Goal: Task Accomplishment & Management: Complete application form

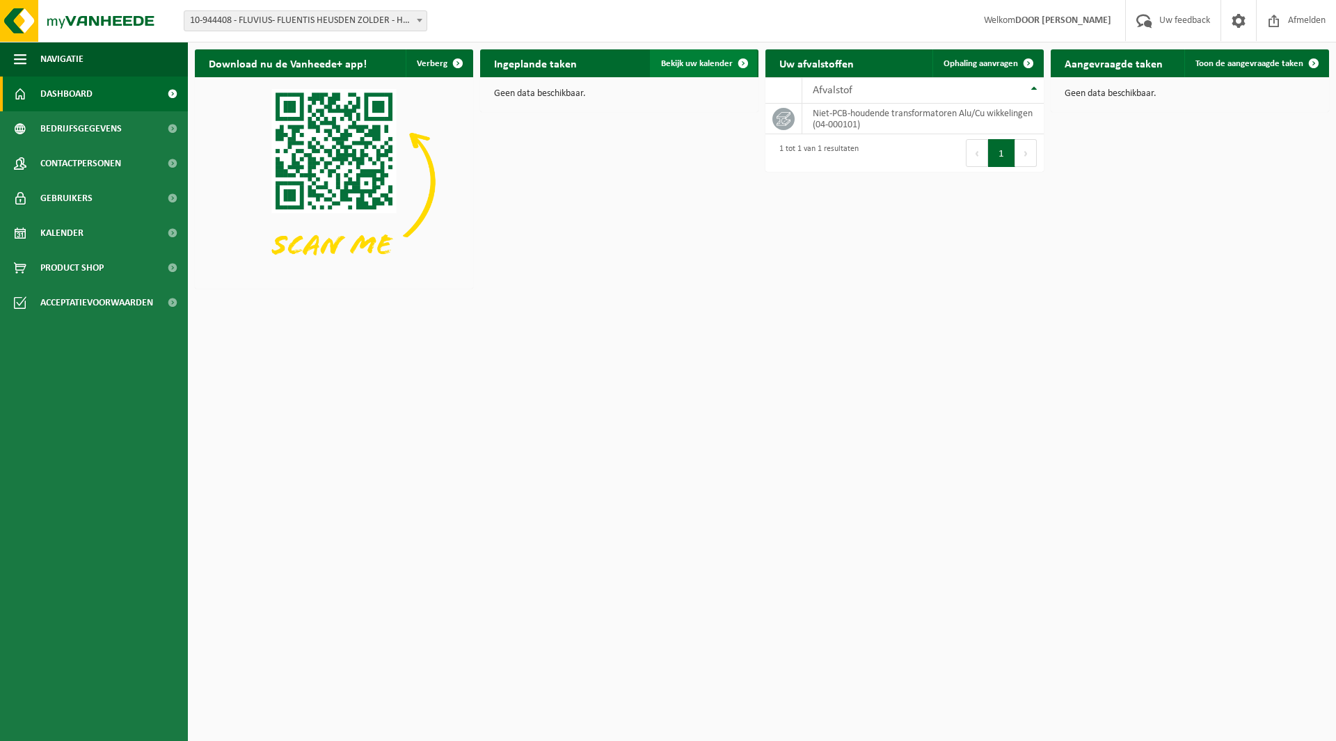
click at [692, 61] on span "Bekijk uw kalender" at bounding box center [697, 63] width 72 height 9
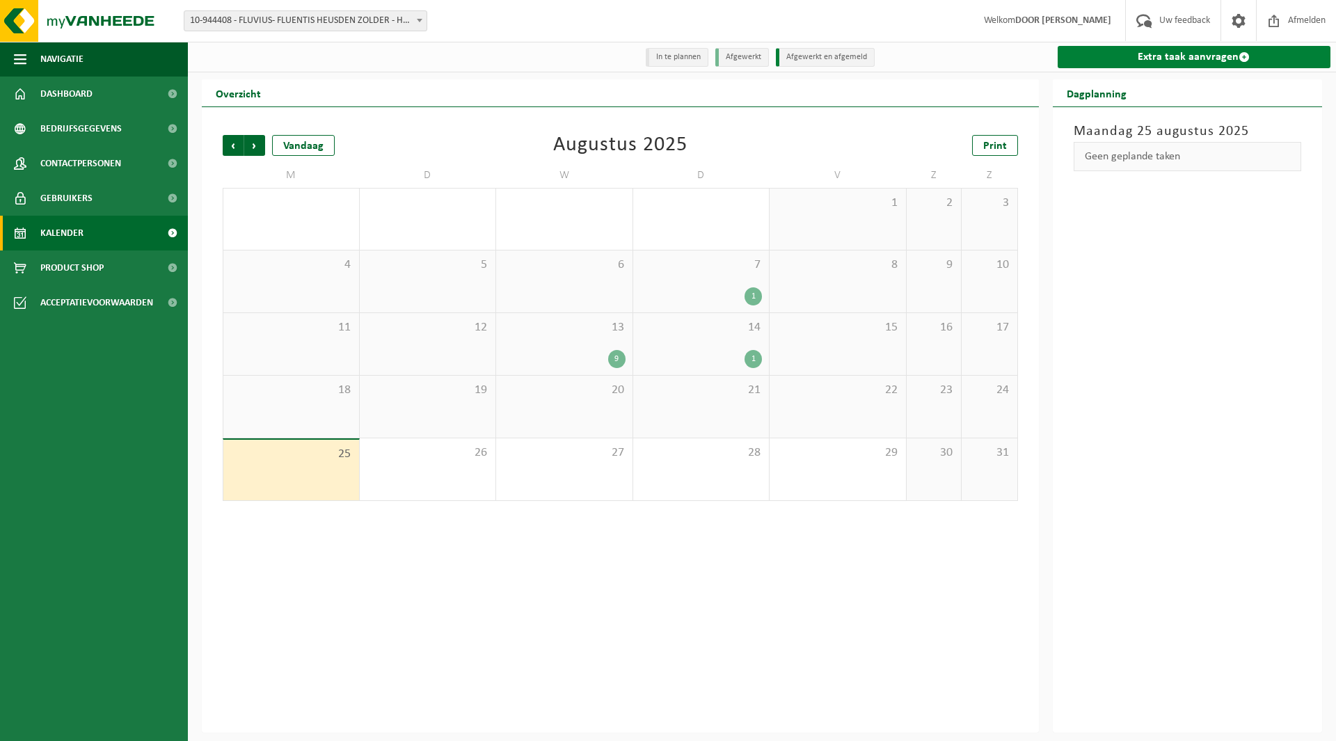
click at [1122, 58] on link "Extra taak aanvragen" at bounding box center [1193, 57] width 273 height 22
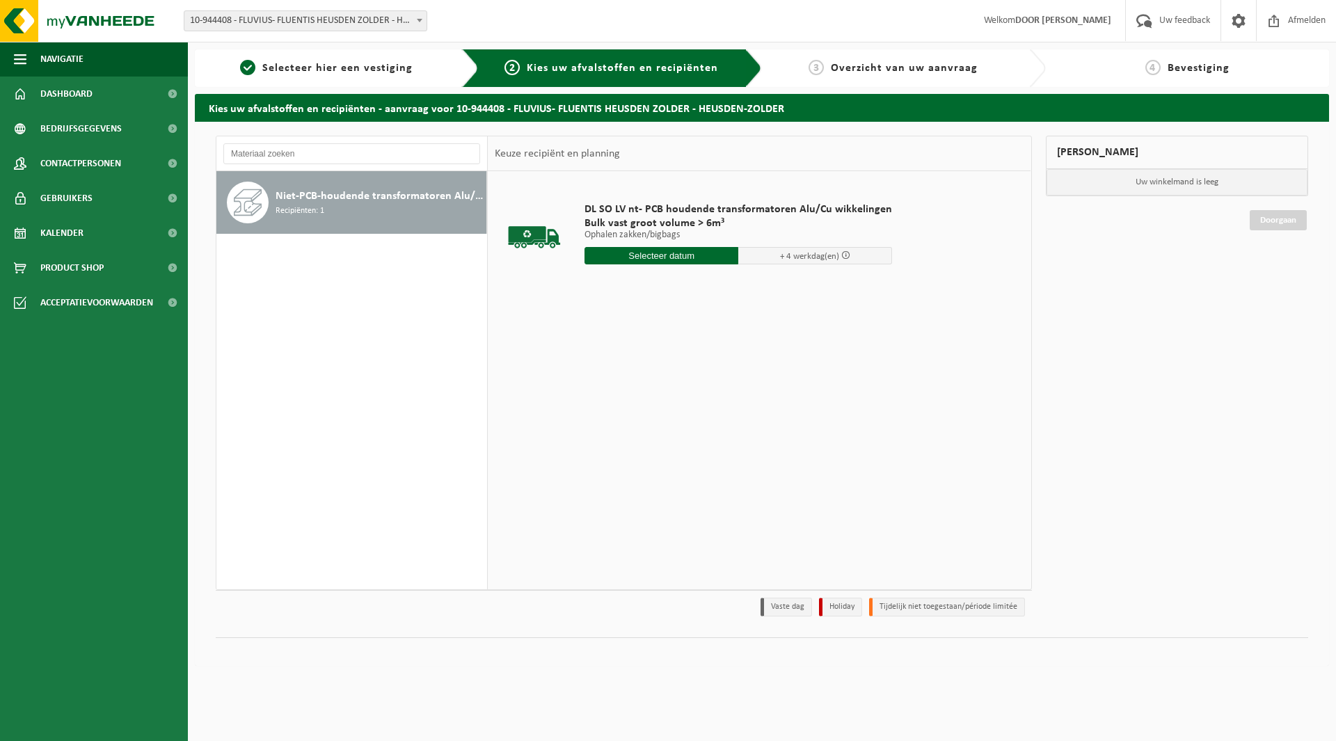
click at [669, 259] on input "text" at bounding box center [661, 255] width 154 height 17
click at [640, 424] on div "27" at bounding box center [646, 424] width 24 height 22
type input "Van 2025-08-27"
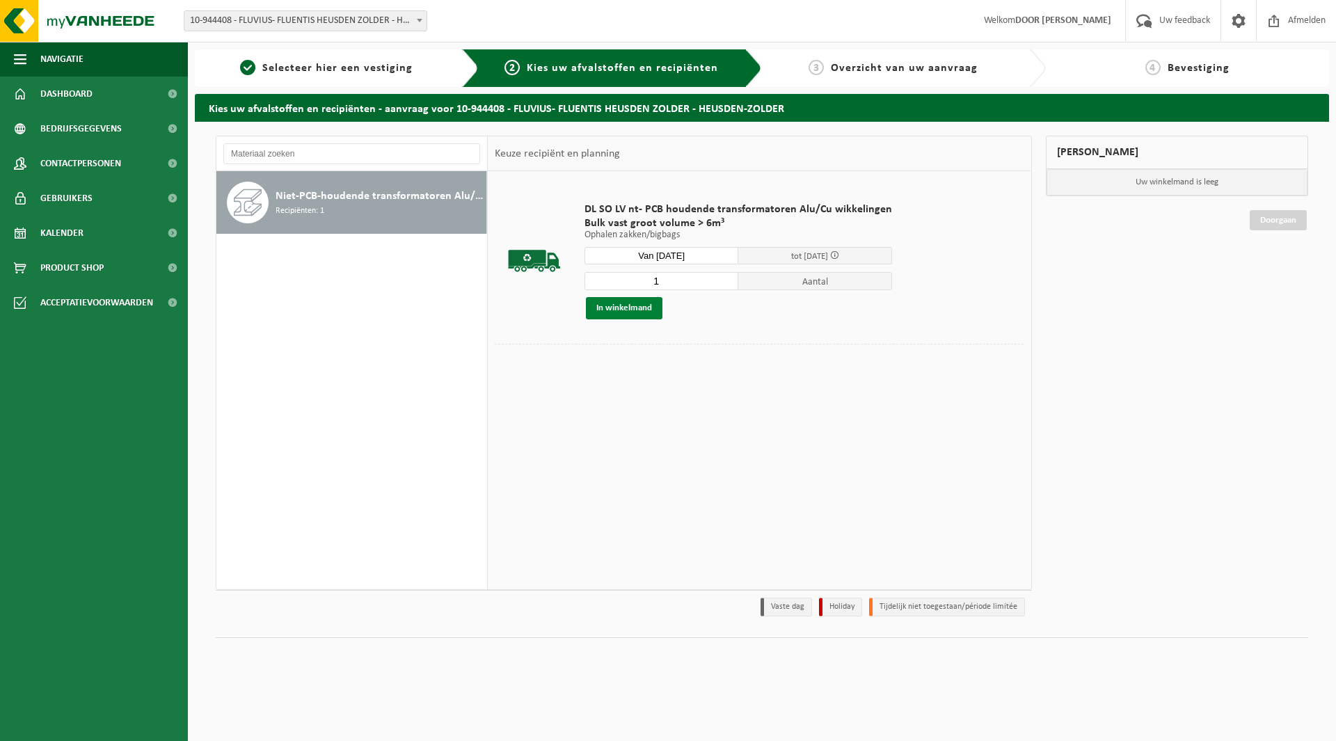
click at [628, 307] on button "In winkelmand" at bounding box center [624, 308] width 77 height 22
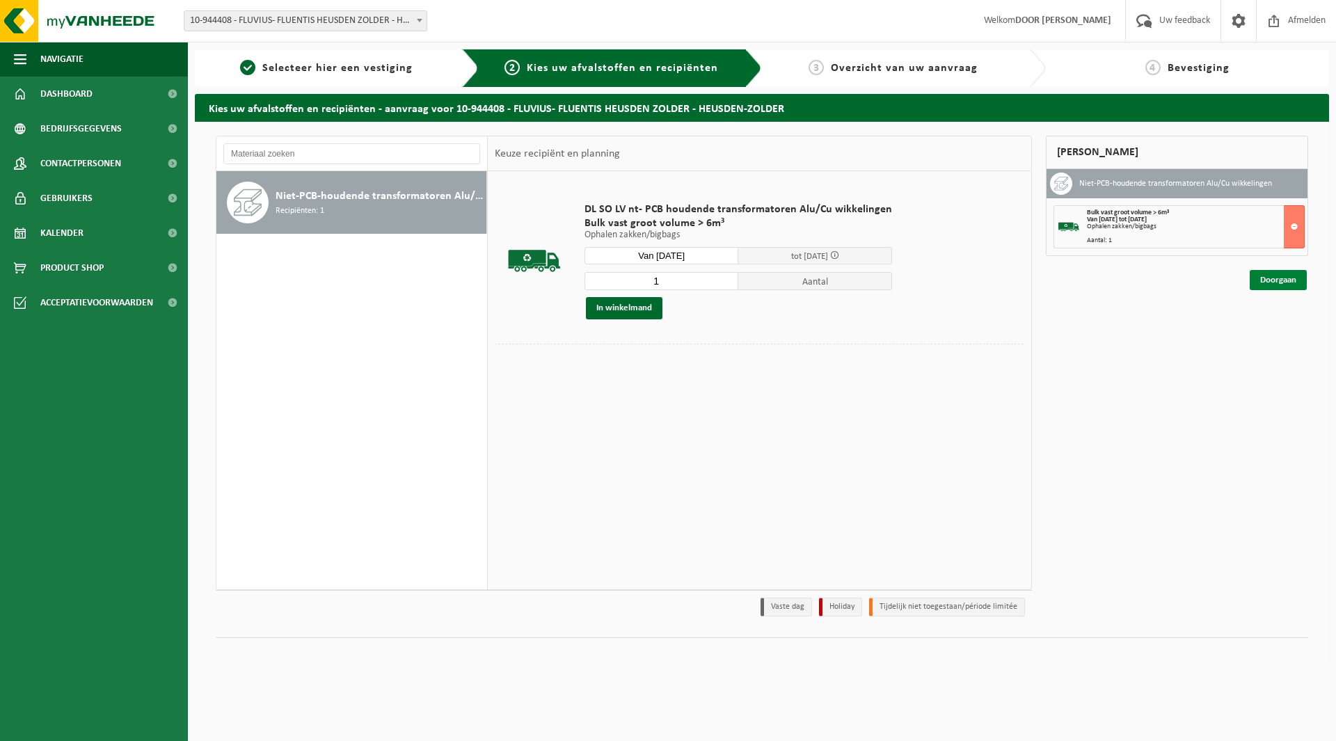
click at [1284, 282] on link "Doorgaan" at bounding box center [1277, 280] width 57 height 20
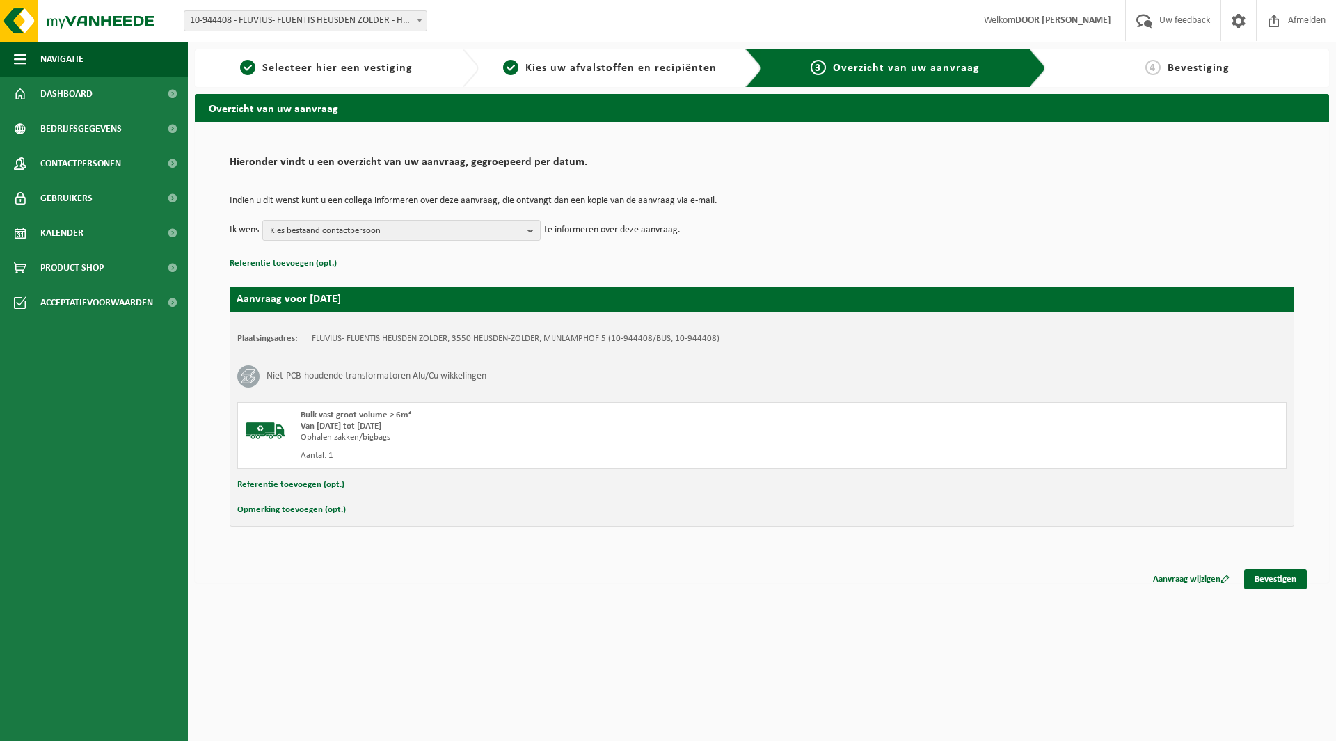
click at [291, 484] on button "Referentie toevoegen (opt.)" at bounding box center [290, 485] width 107 height 18
click at [350, 488] on input "text" at bounding box center [788, 486] width 967 height 21
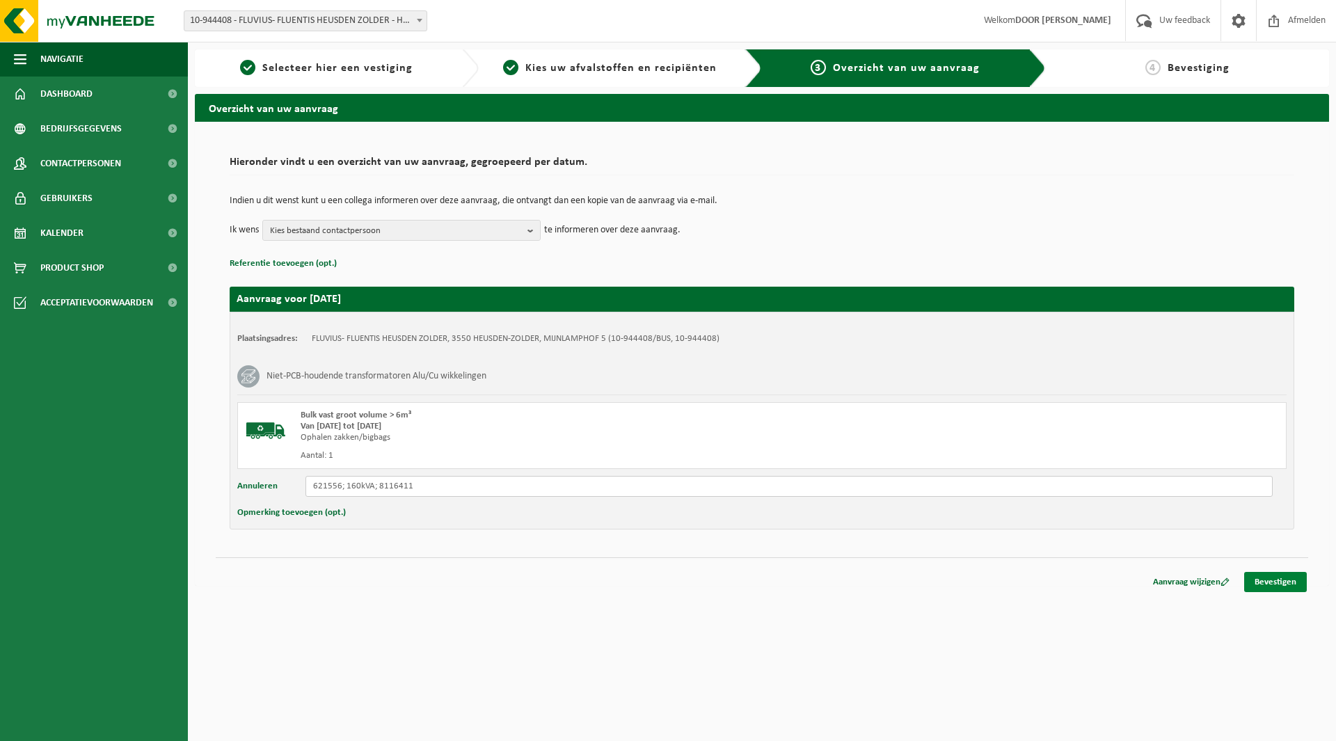
type input "621556; 160kVA; 8116411"
click at [1268, 575] on link "Bevestigen" at bounding box center [1275, 582] width 63 height 20
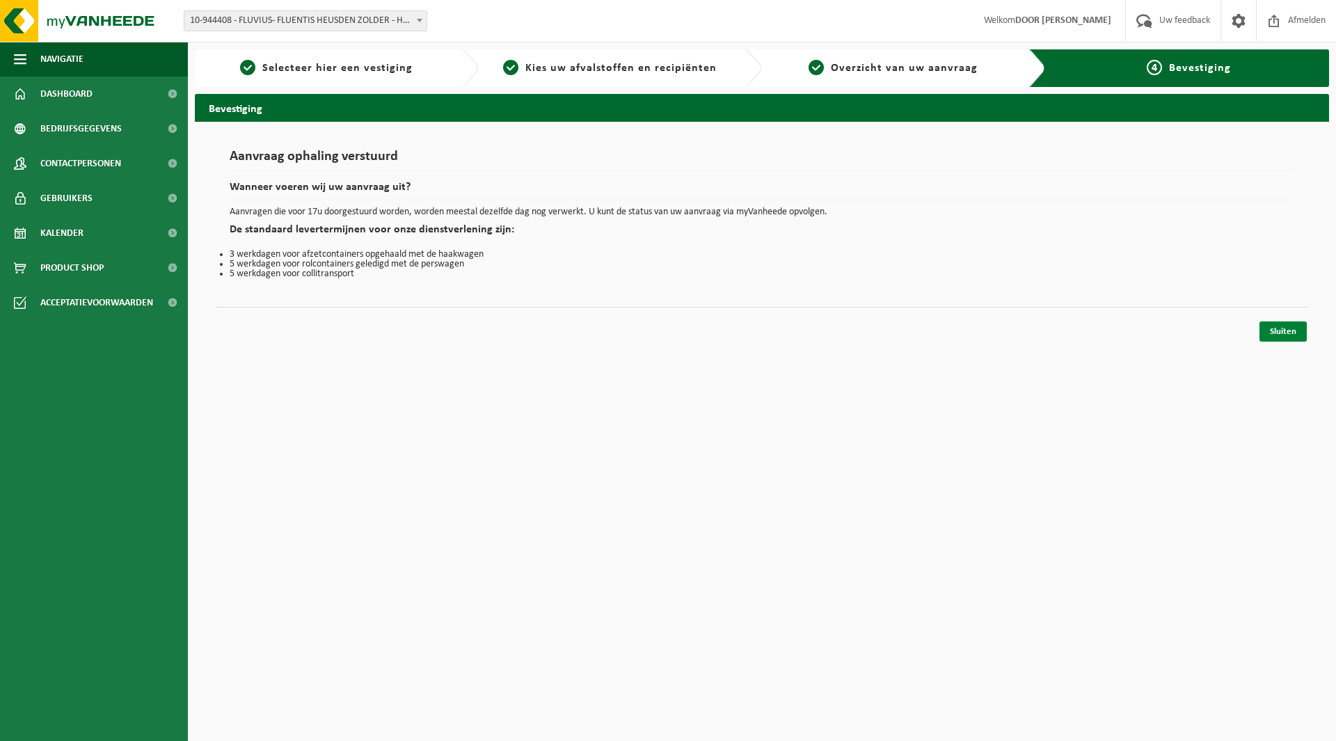
click at [1286, 325] on link "Sluiten" at bounding box center [1282, 331] width 47 height 20
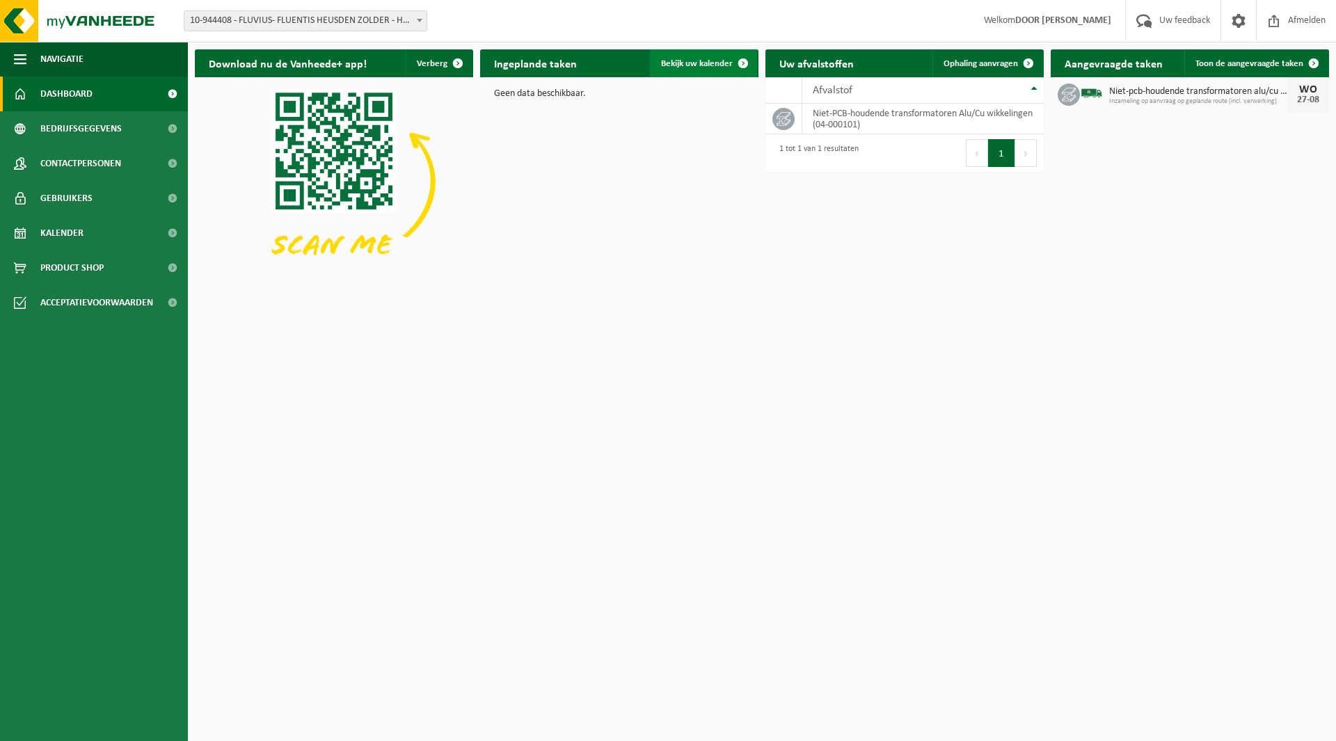
click at [697, 65] on span "Bekijk uw kalender" at bounding box center [697, 63] width 72 height 9
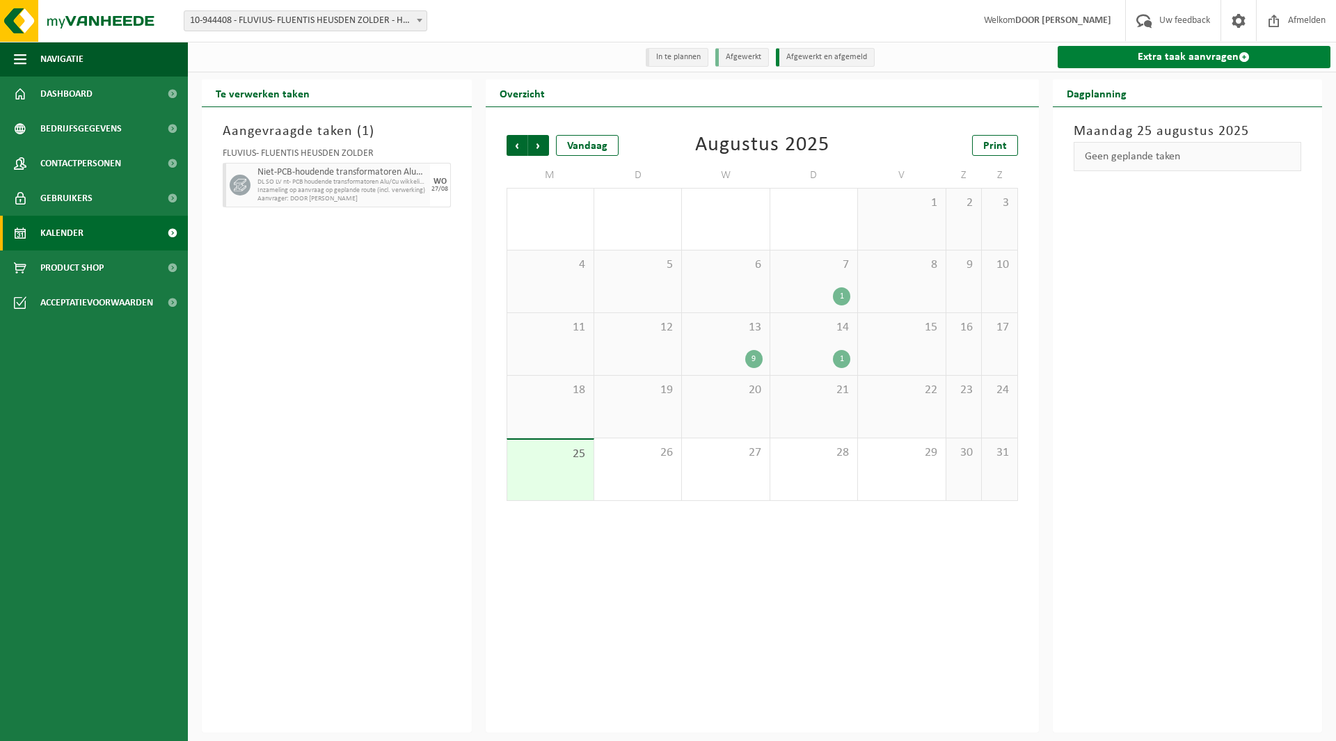
click at [1136, 59] on link "Extra taak aanvragen" at bounding box center [1193, 57] width 273 height 22
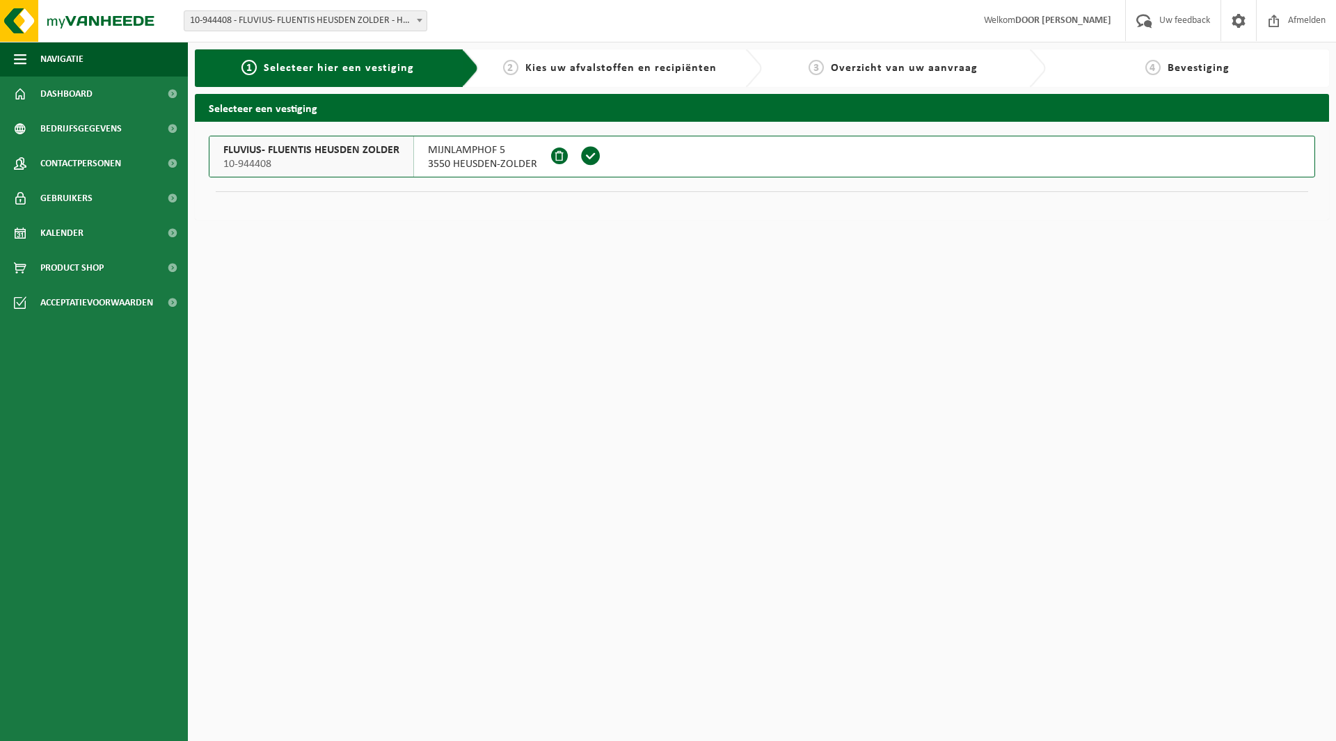
click at [590, 157] on span at bounding box center [590, 155] width 21 height 21
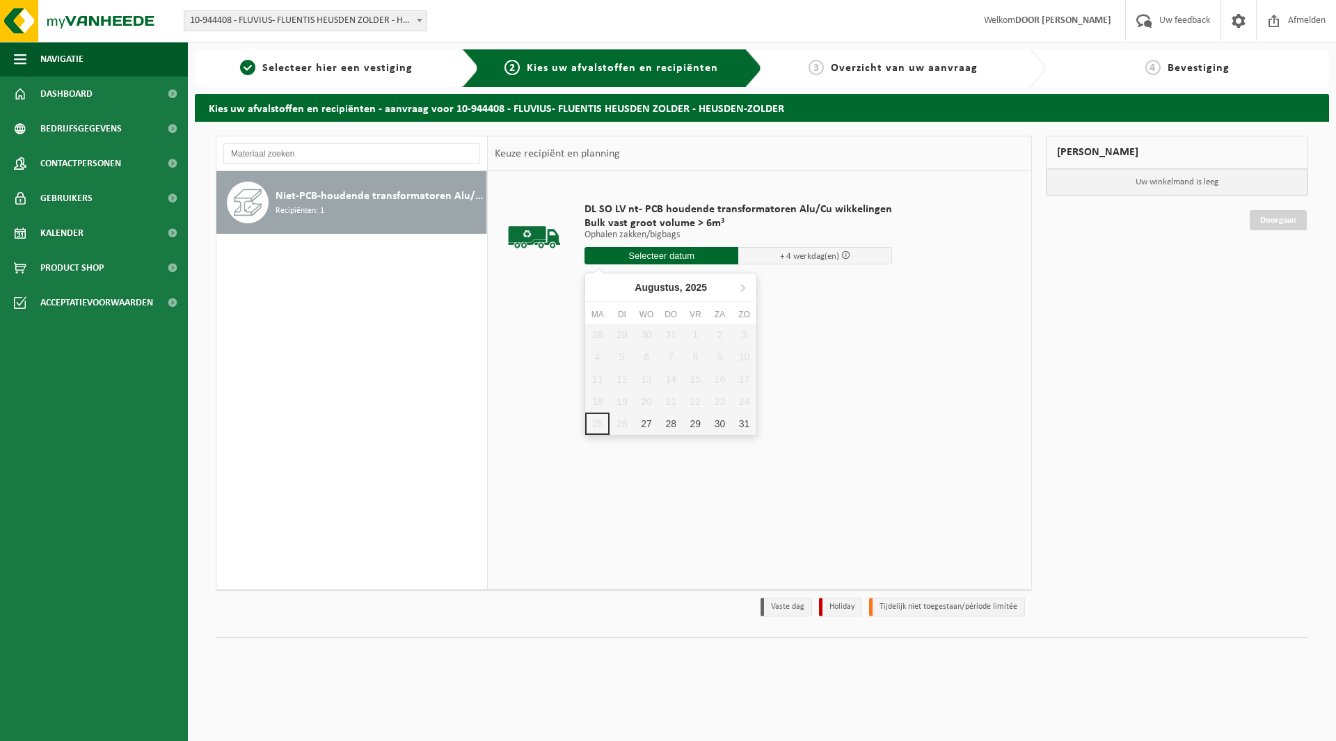
click at [651, 253] on input "text" at bounding box center [661, 255] width 154 height 17
click at [637, 429] on div "27" at bounding box center [646, 424] width 24 height 22
type input "Van 2025-08-27"
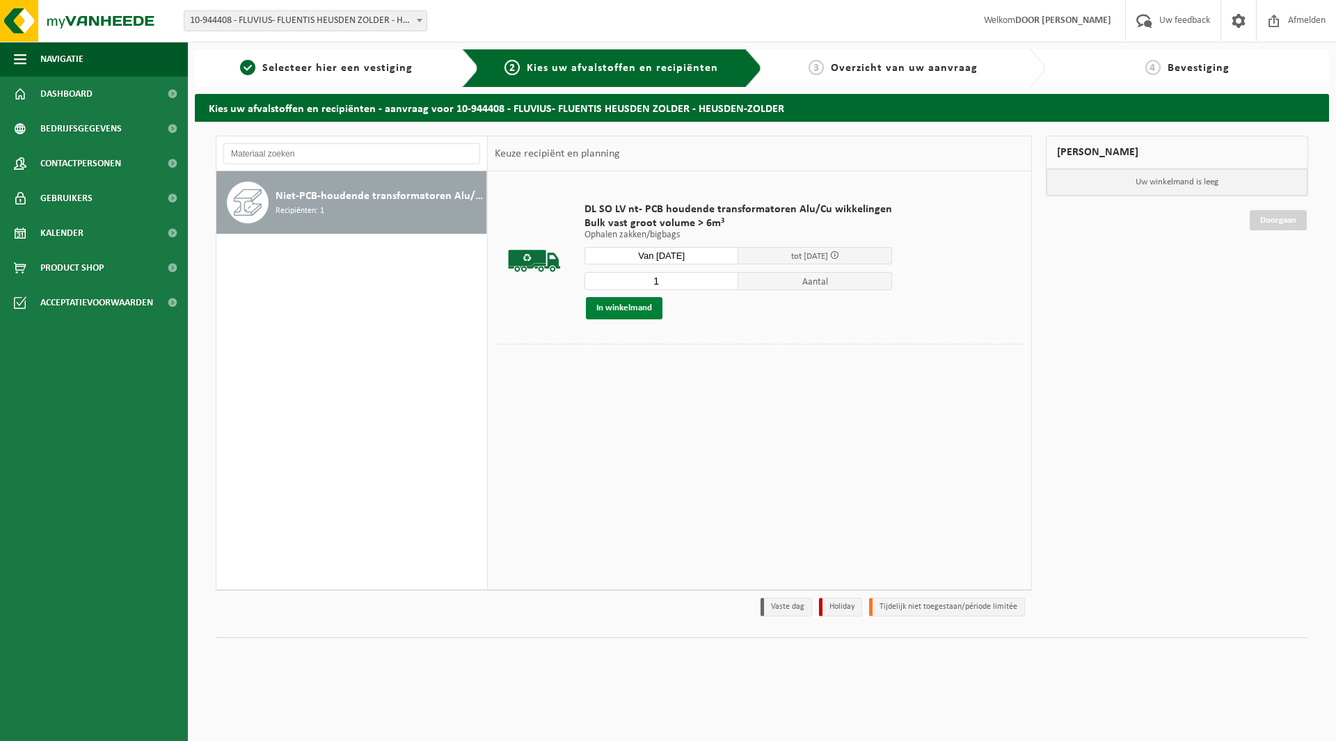
click at [632, 312] on button "In winkelmand" at bounding box center [624, 308] width 77 height 22
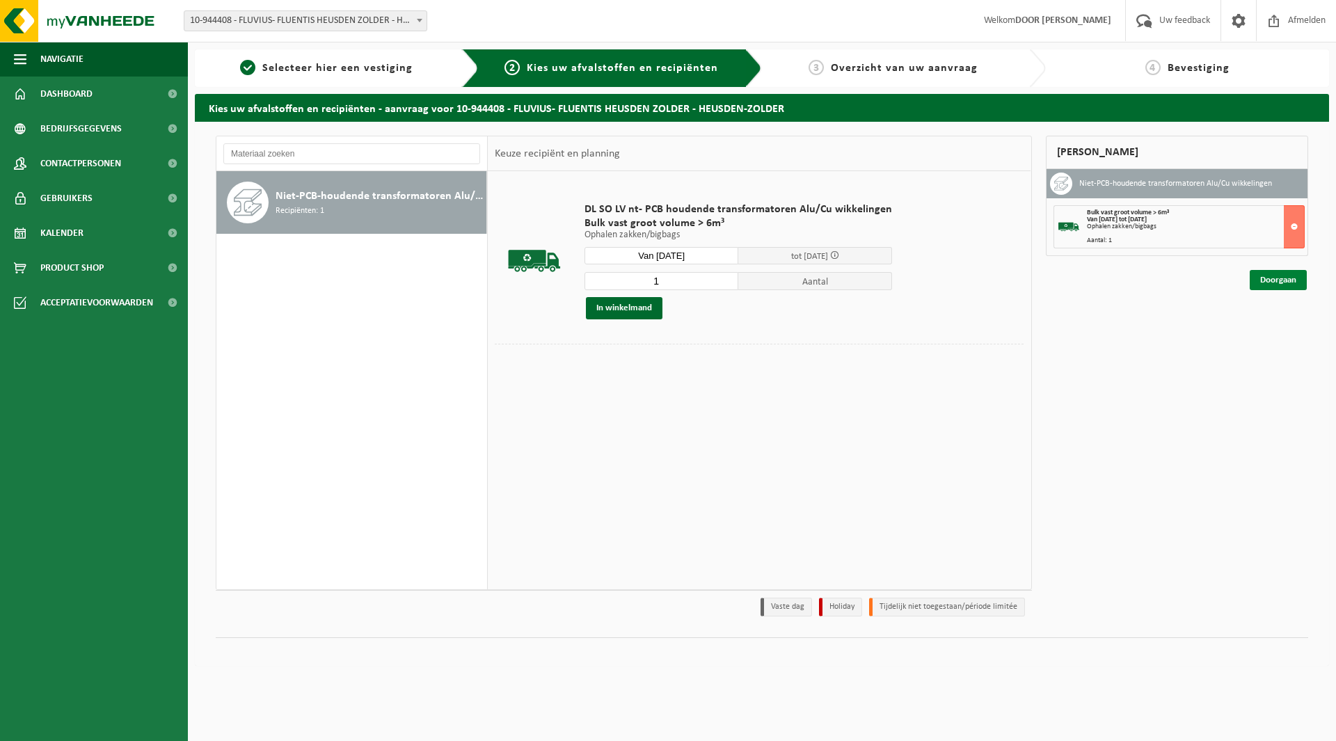
click at [1265, 278] on link "Doorgaan" at bounding box center [1277, 280] width 57 height 20
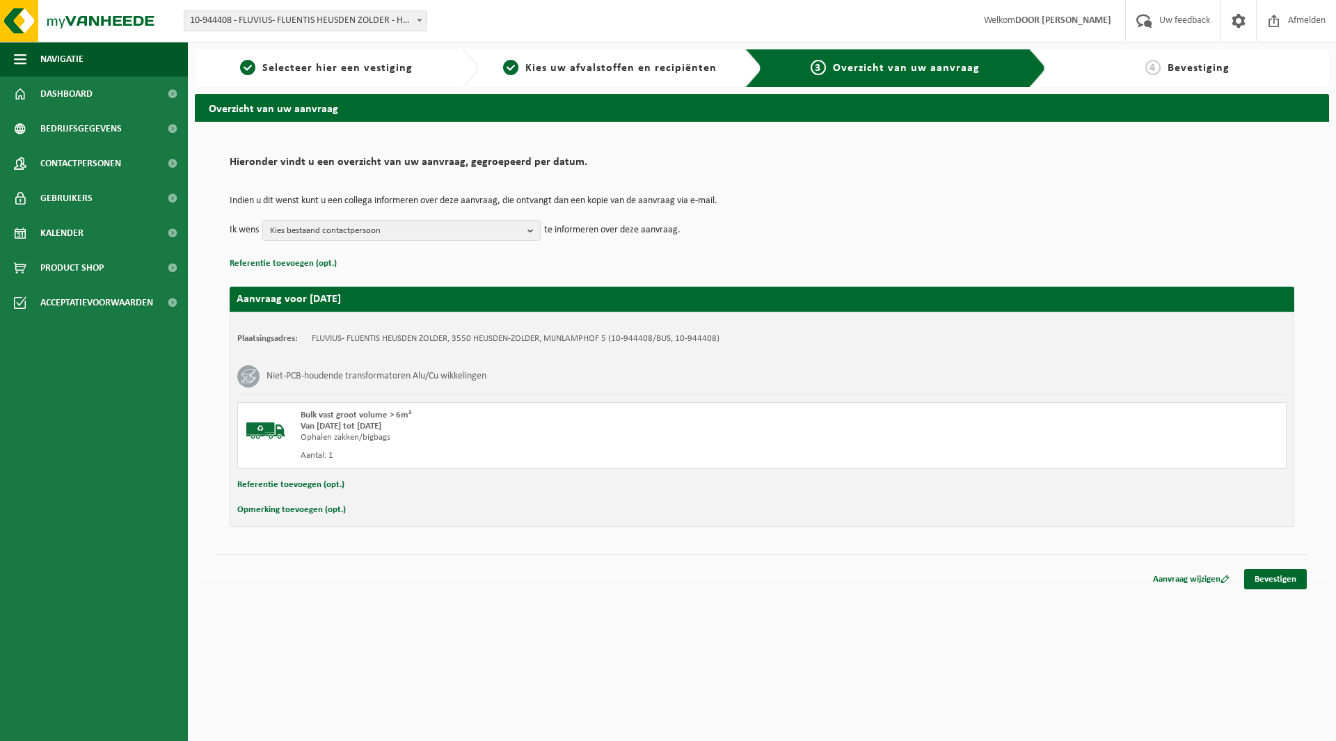
click at [289, 477] on button "Referentie toevoegen (opt.)" at bounding box center [290, 485] width 107 height 18
click at [353, 484] on input "text" at bounding box center [788, 486] width 967 height 21
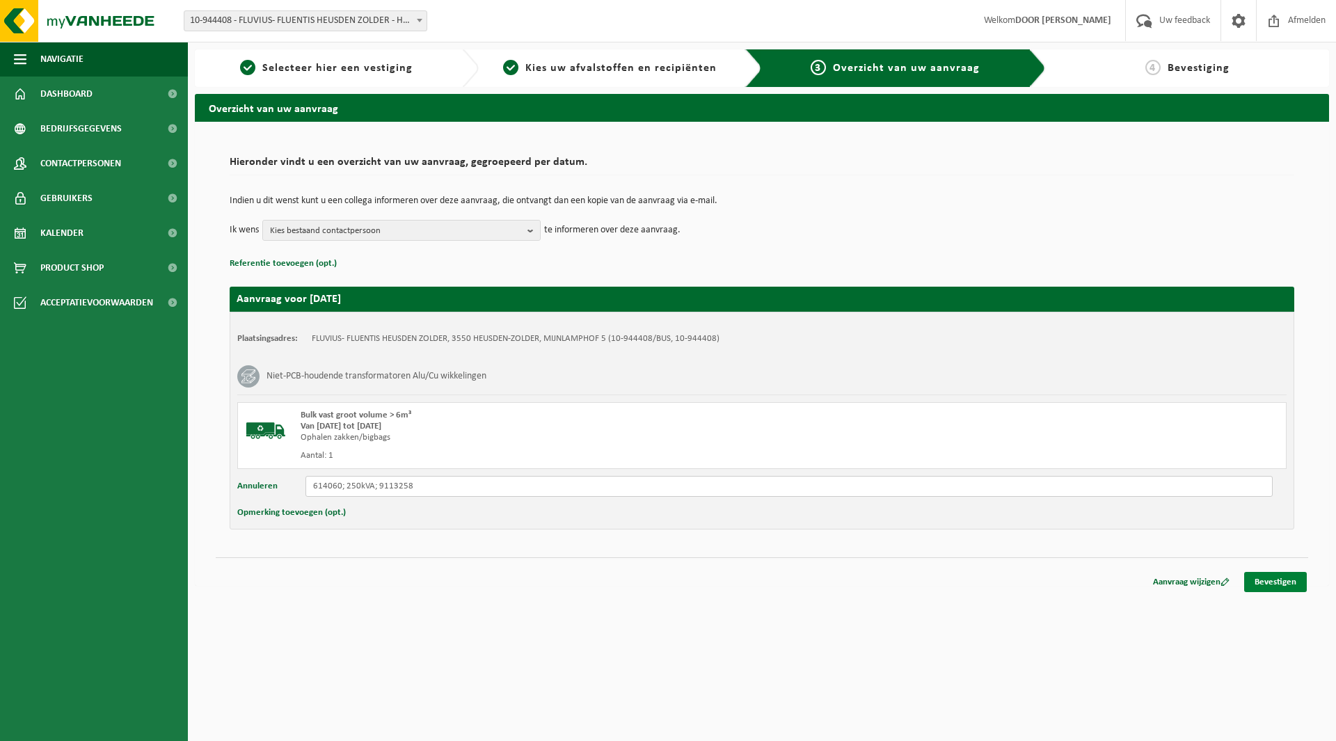
type input "614060; 250kVA; 9113258"
click at [1279, 585] on link "Bevestigen" at bounding box center [1275, 582] width 63 height 20
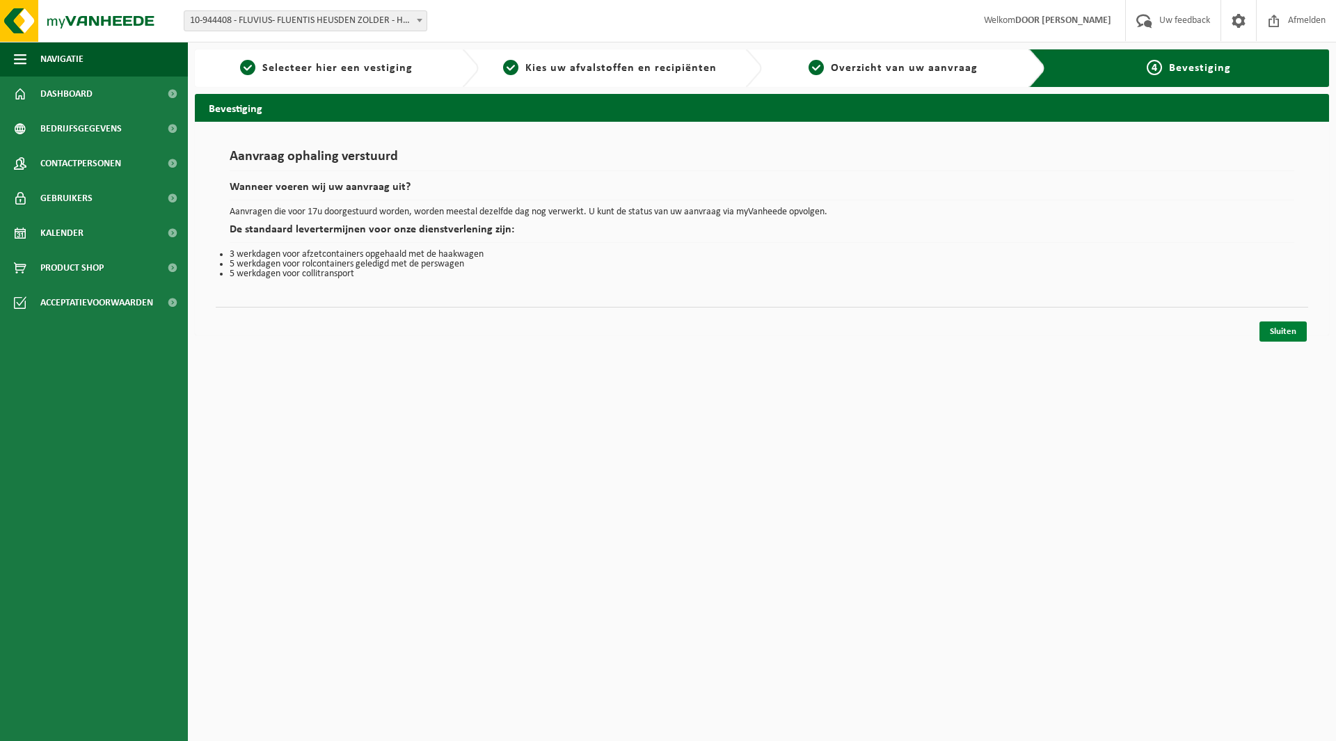
click at [1268, 332] on link "Sluiten" at bounding box center [1282, 331] width 47 height 20
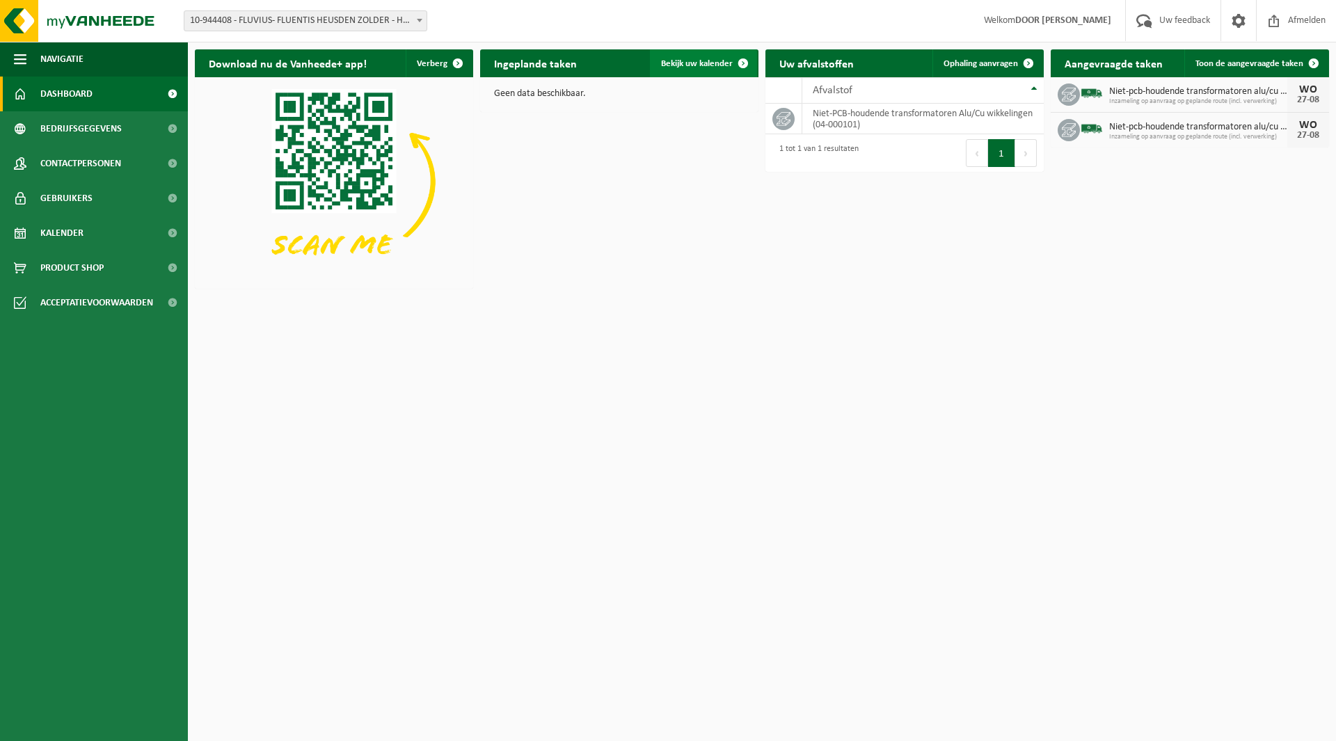
click at [678, 70] on link "Bekijk uw kalender" at bounding box center [703, 63] width 107 height 28
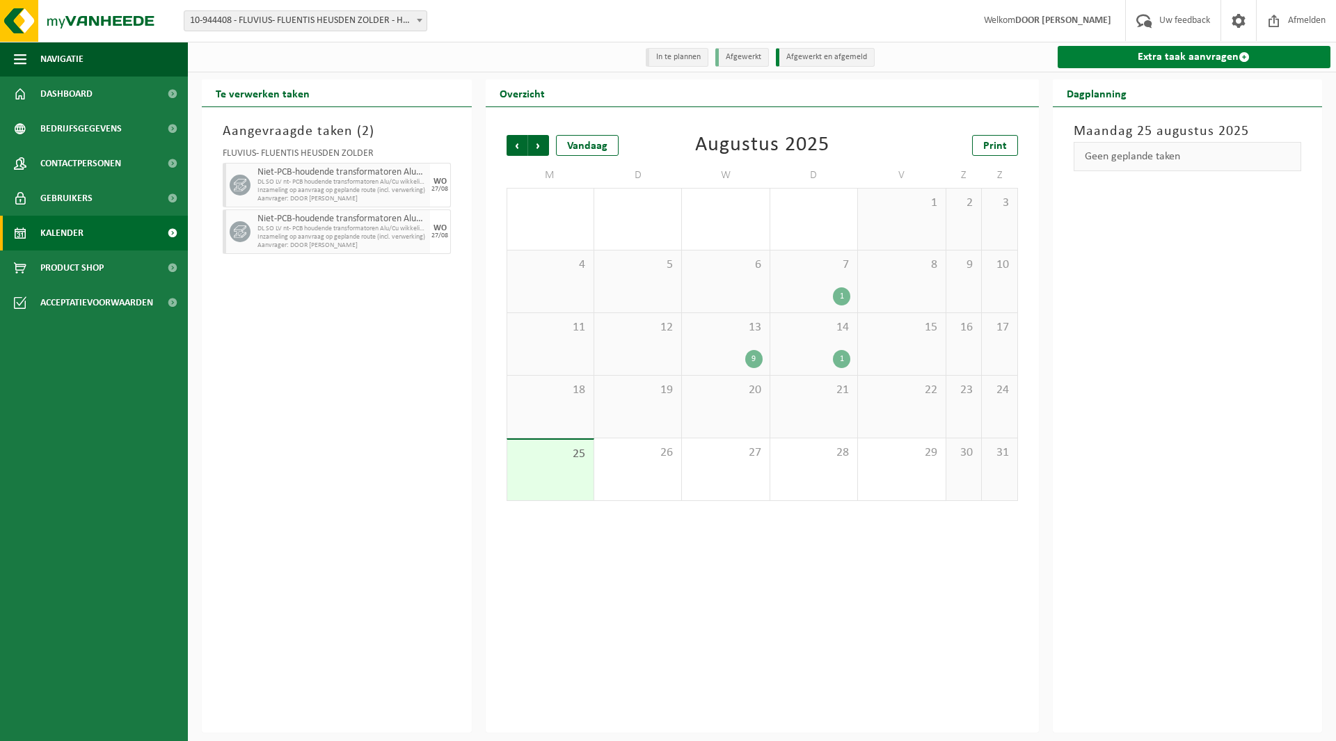
click at [1174, 56] on link "Extra taak aanvragen" at bounding box center [1193, 57] width 273 height 22
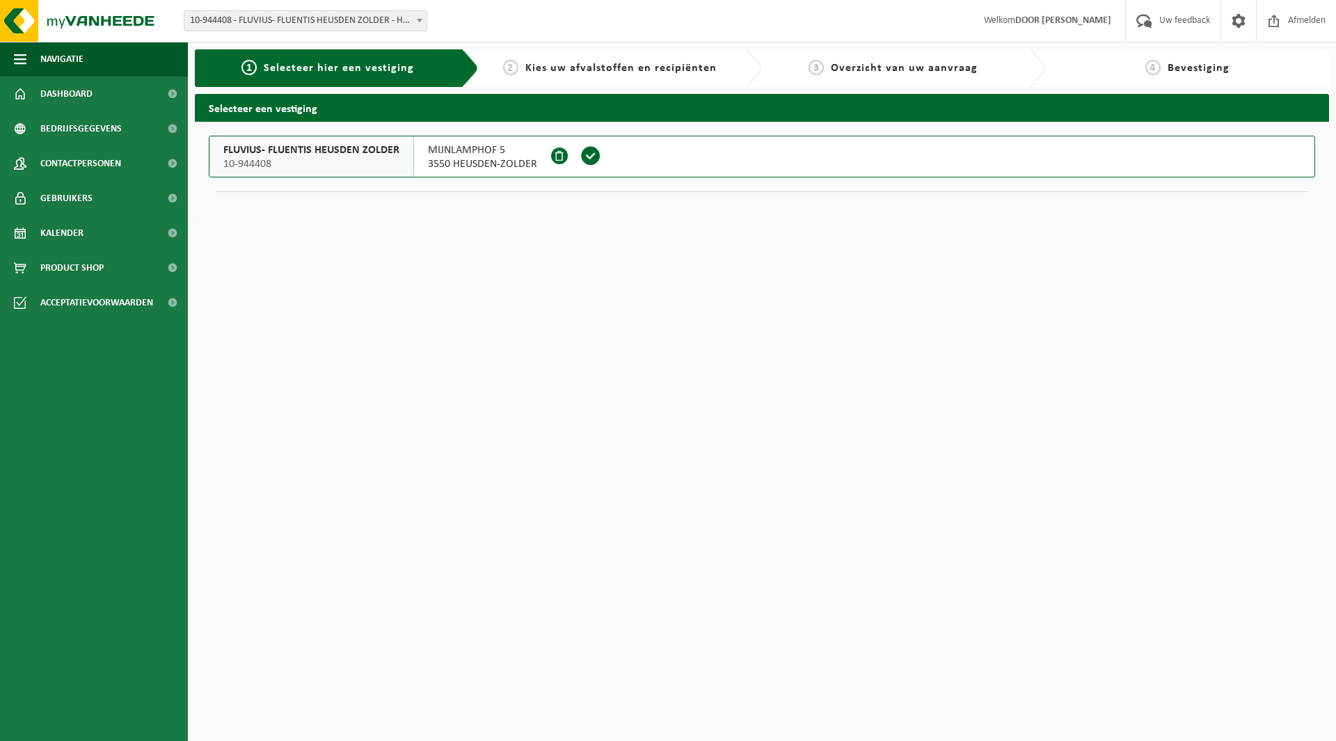
click at [587, 154] on span at bounding box center [590, 155] width 21 height 21
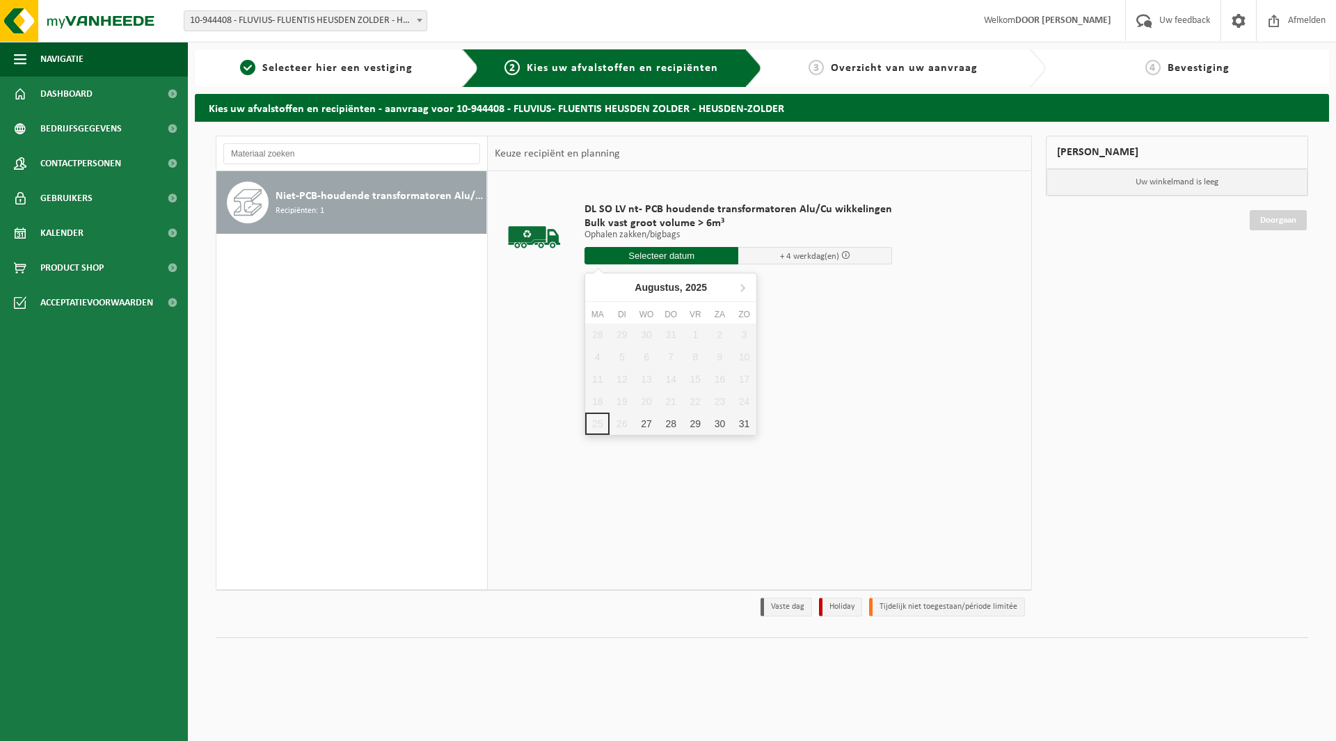
click at [625, 258] on input "text" at bounding box center [661, 255] width 154 height 17
click at [647, 426] on div "27" at bounding box center [646, 424] width 24 height 22
type input "Van 2025-08-27"
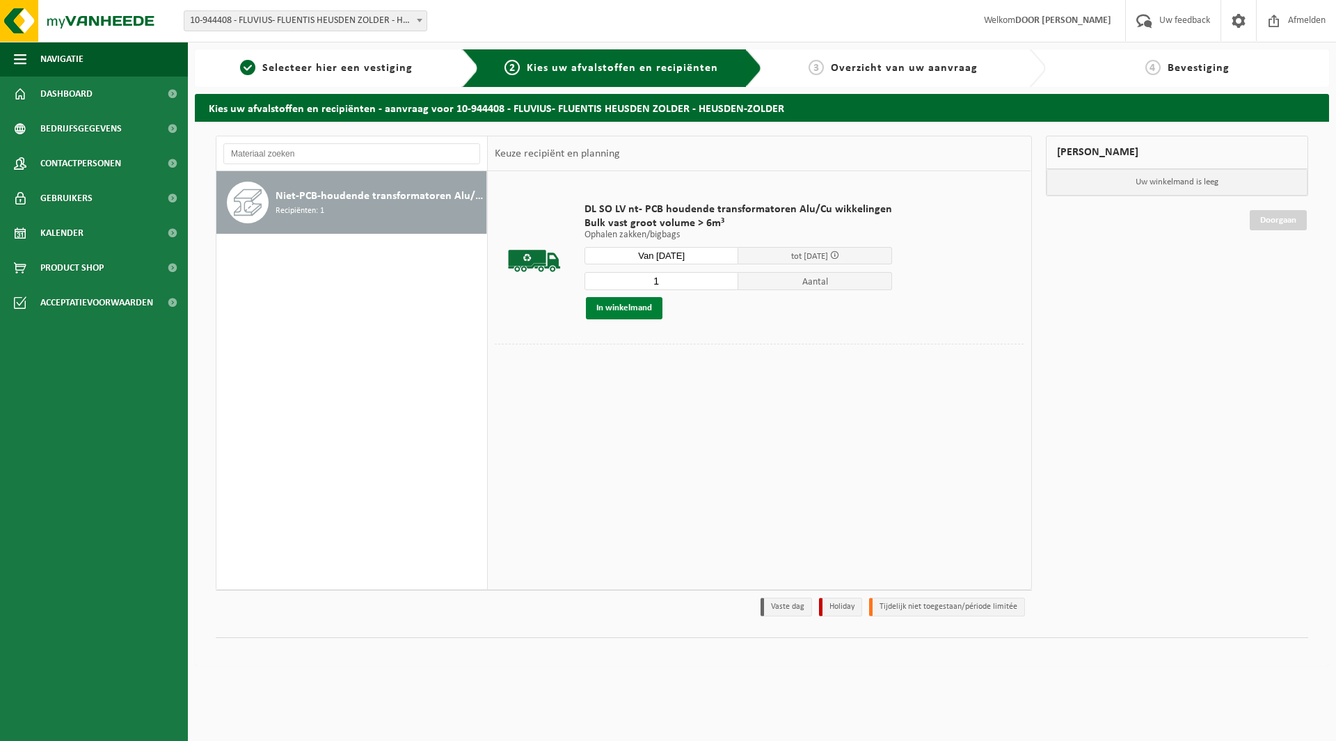
click at [633, 305] on button "In winkelmand" at bounding box center [624, 308] width 77 height 22
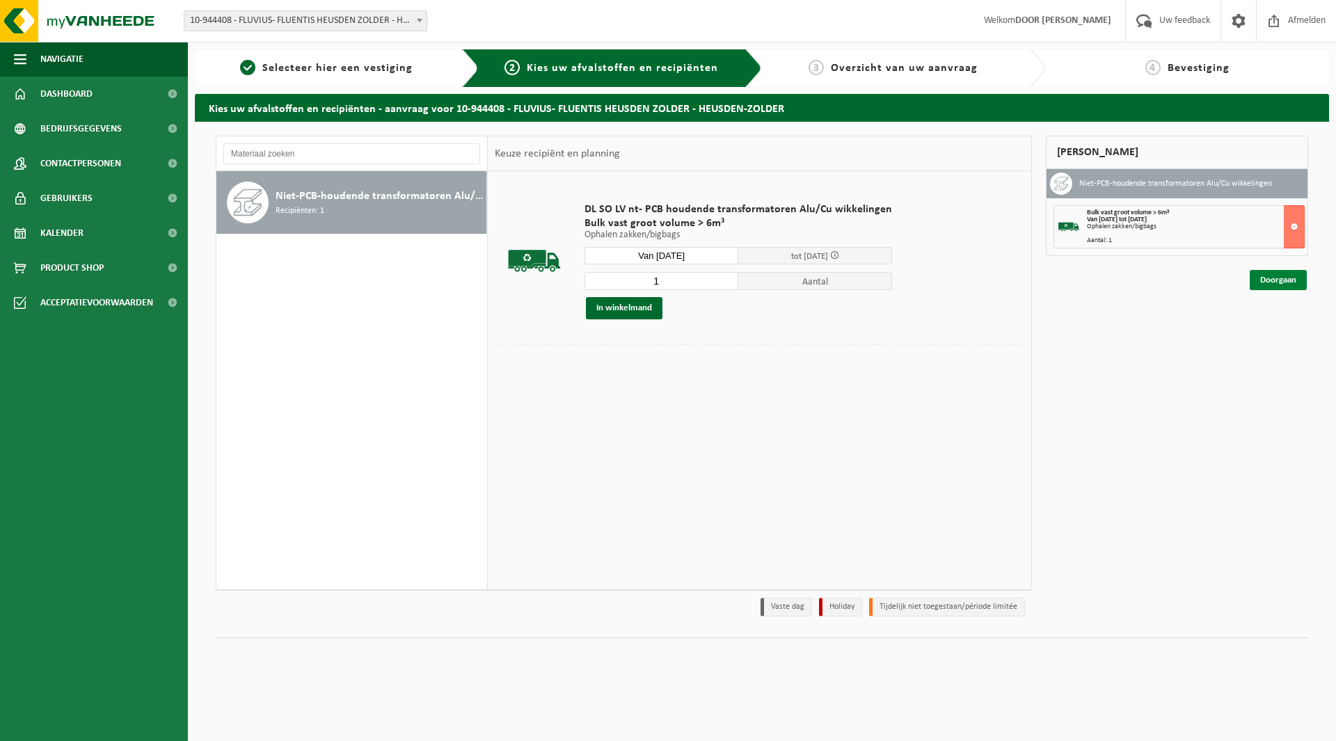
click at [1270, 282] on link "Doorgaan" at bounding box center [1277, 280] width 57 height 20
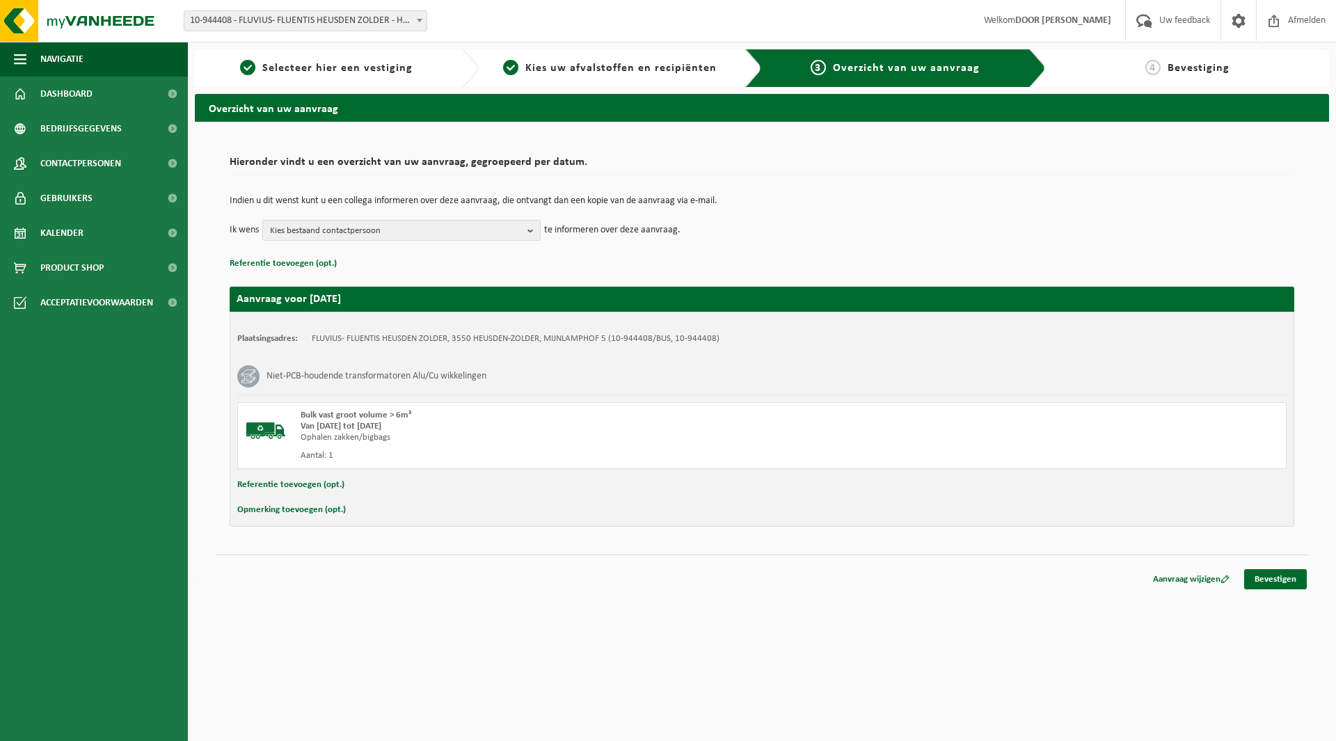
click at [291, 484] on button "Referentie toevoegen (opt.)" at bounding box center [290, 485] width 107 height 18
click at [326, 486] on input "text" at bounding box center [788, 486] width 967 height 21
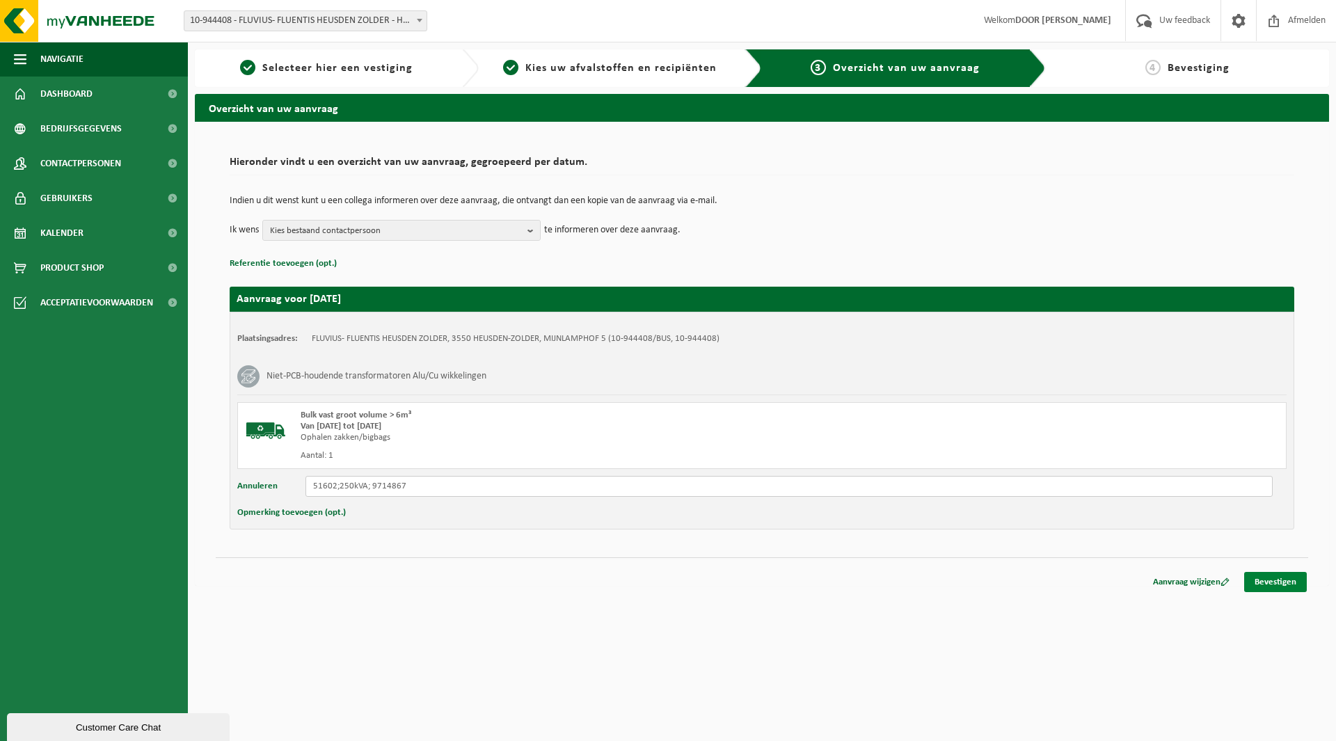
type input "51602;250kVA; 9714867"
click at [1278, 575] on link "Bevestigen" at bounding box center [1275, 582] width 63 height 20
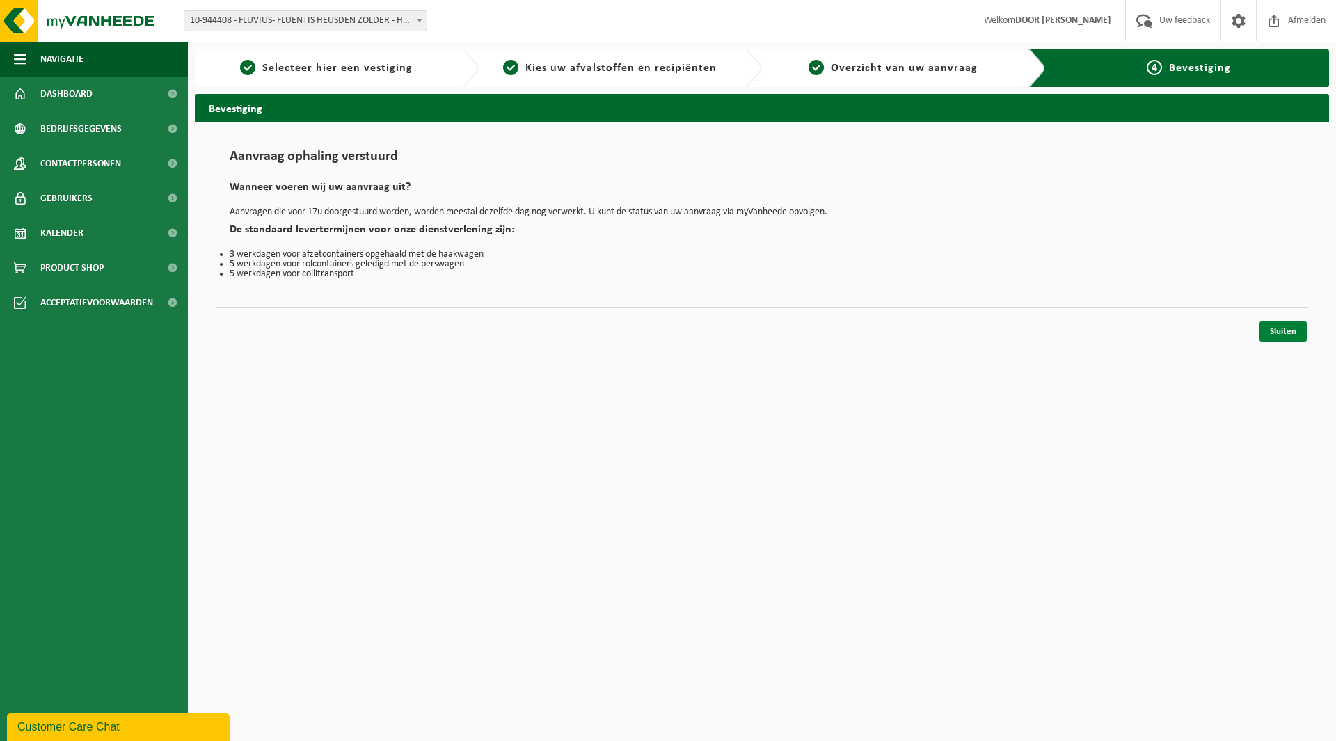
click at [1285, 326] on link "Sluiten" at bounding box center [1282, 331] width 47 height 20
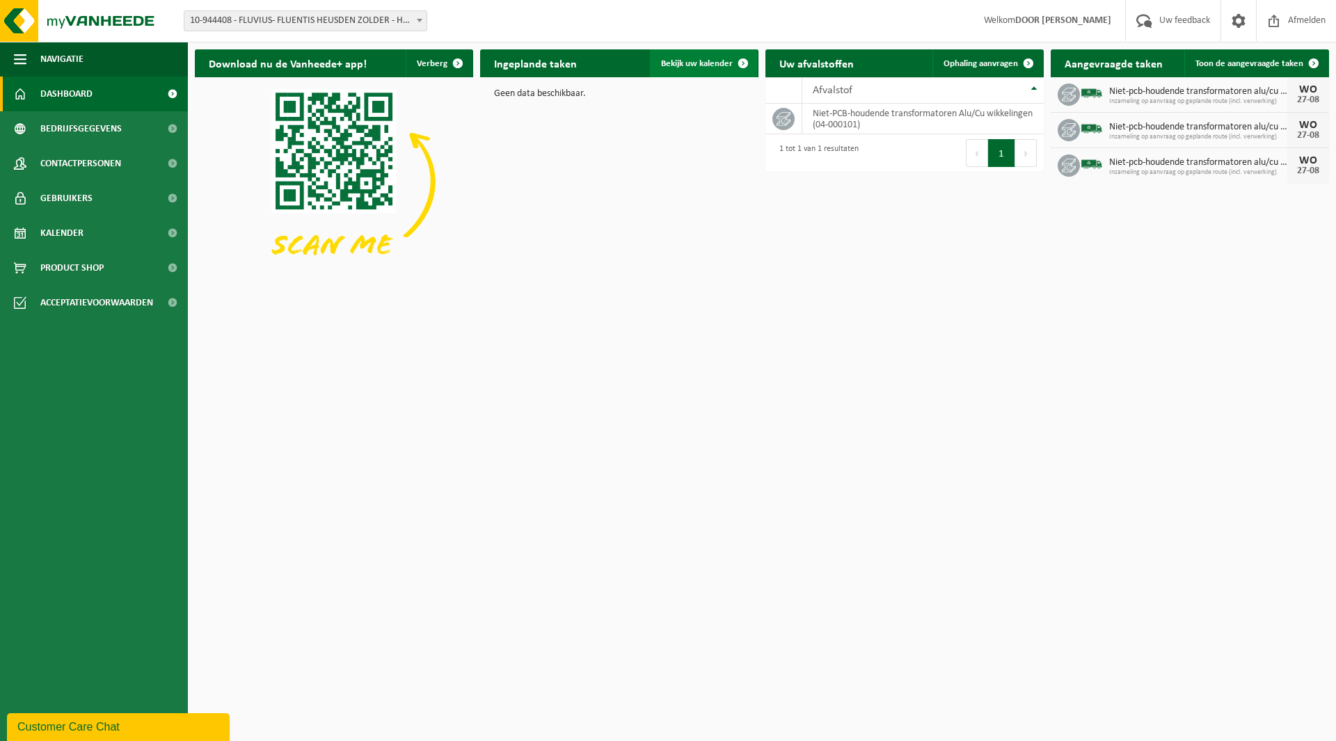
click at [726, 69] on link "Bekijk uw kalender" at bounding box center [703, 63] width 107 height 28
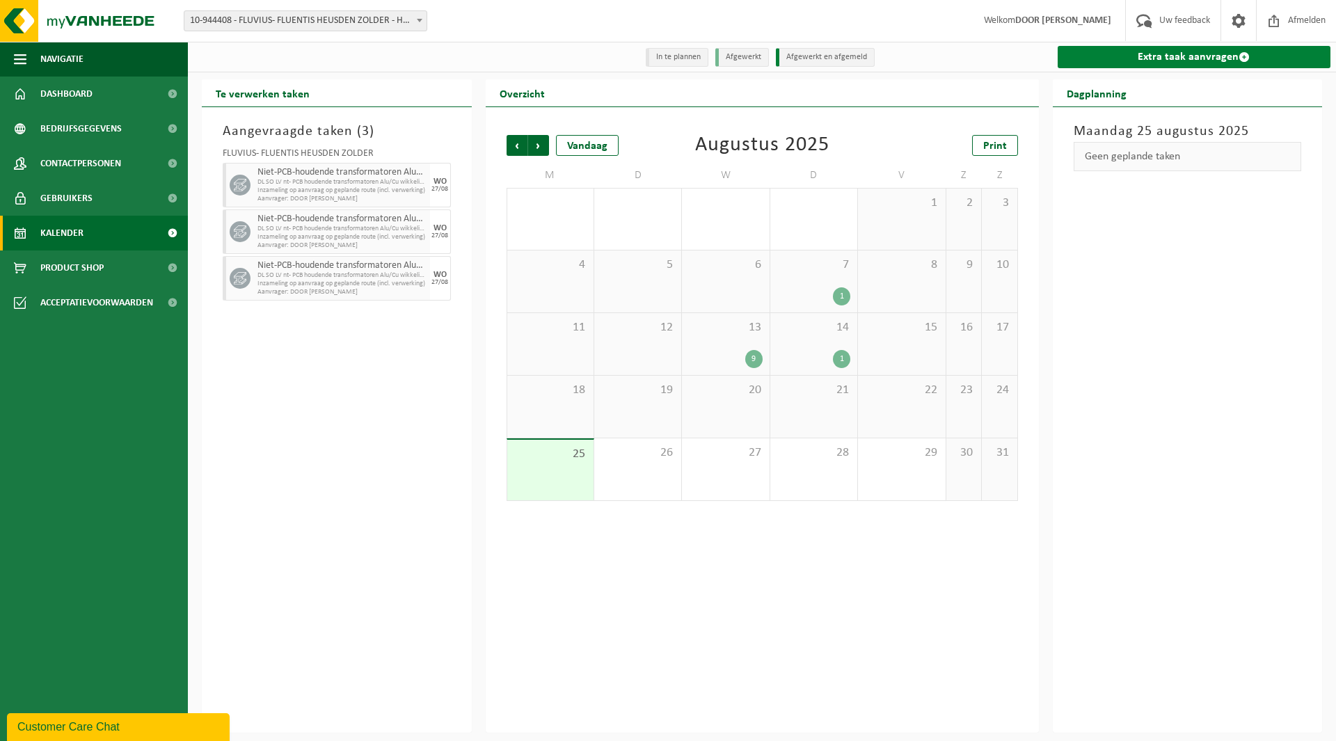
click at [1135, 61] on link "Extra taak aanvragen" at bounding box center [1193, 57] width 273 height 22
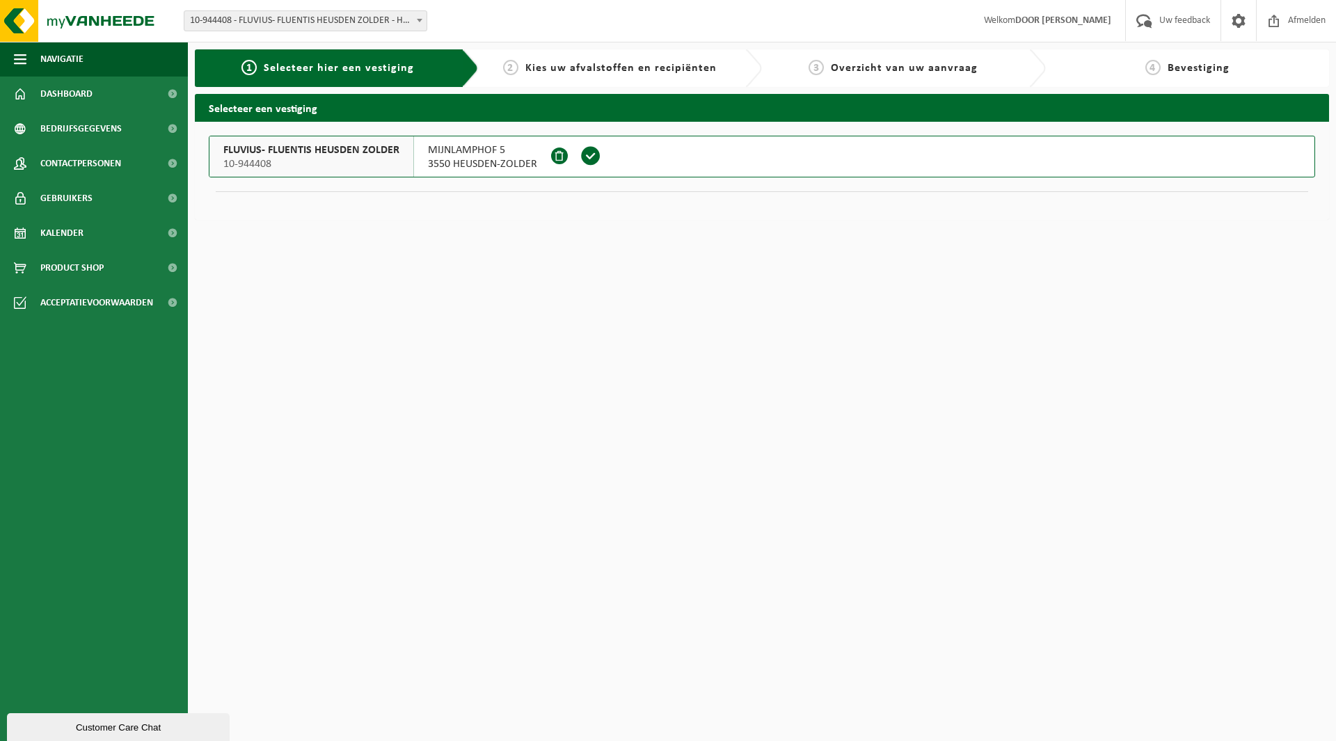
click at [582, 152] on span at bounding box center [590, 155] width 21 height 21
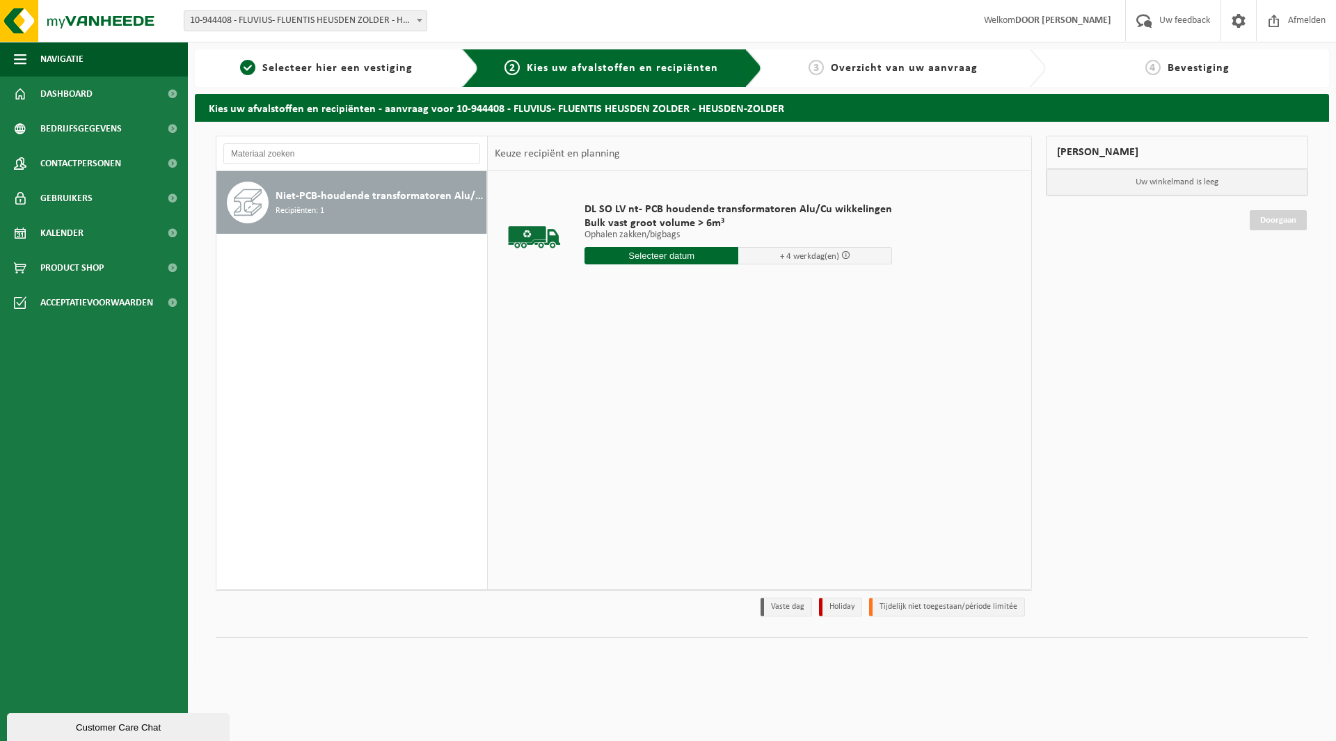
click at [678, 256] on input "text" at bounding box center [661, 255] width 154 height 17
click at [644, 422] on div "27" at bounding box center [646, 424] width 24 height 22
type input "Van 2025-08-27"
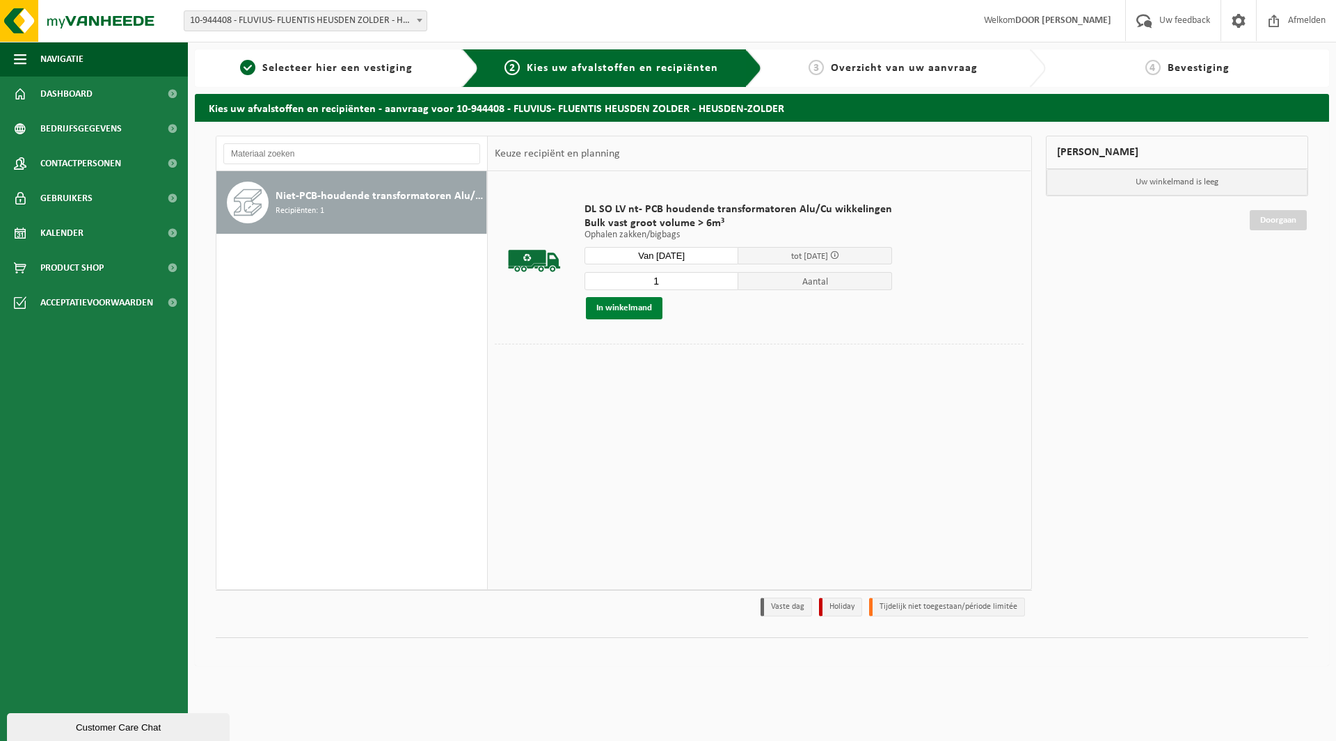
click at [625, 307] on button "In winkelmand" at bounding box center [624, 308] width 77 height 22
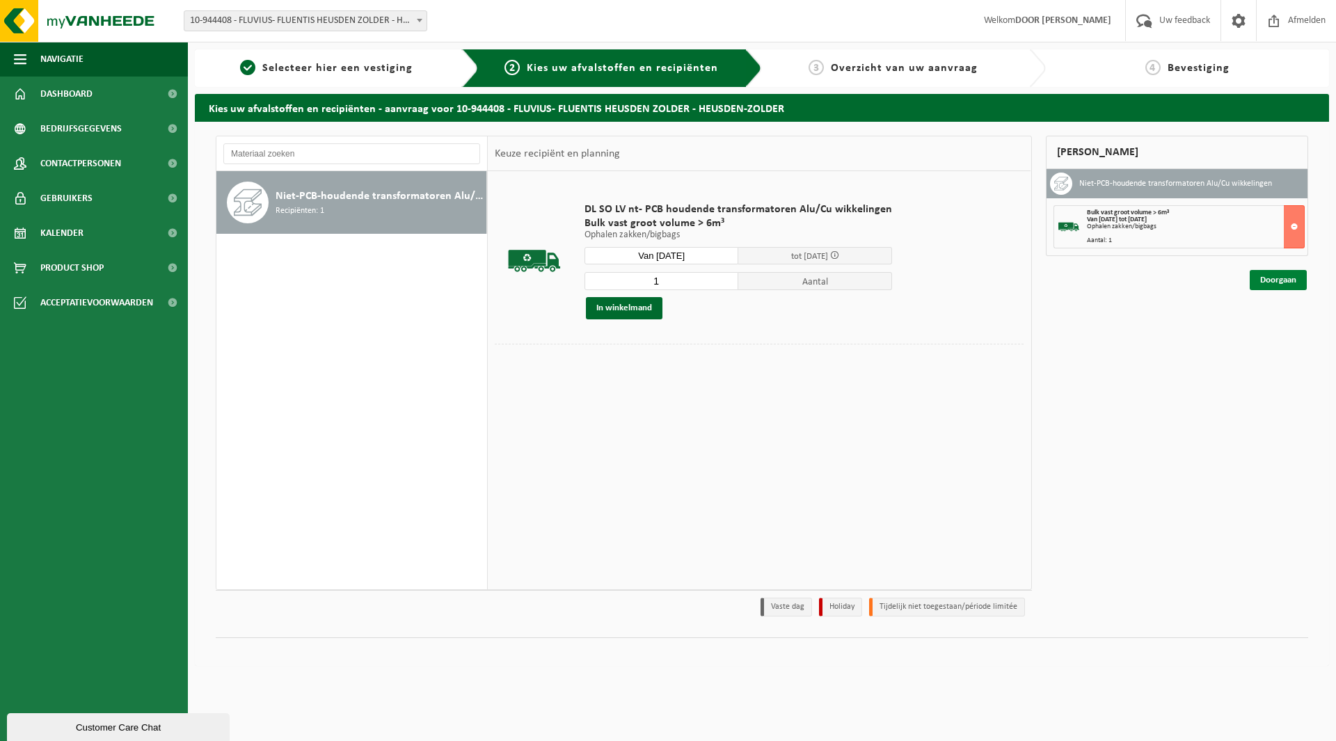
click at [1281, 278] on link "Doorgaan" at bounding box center [1277, 280] width 57 height 20
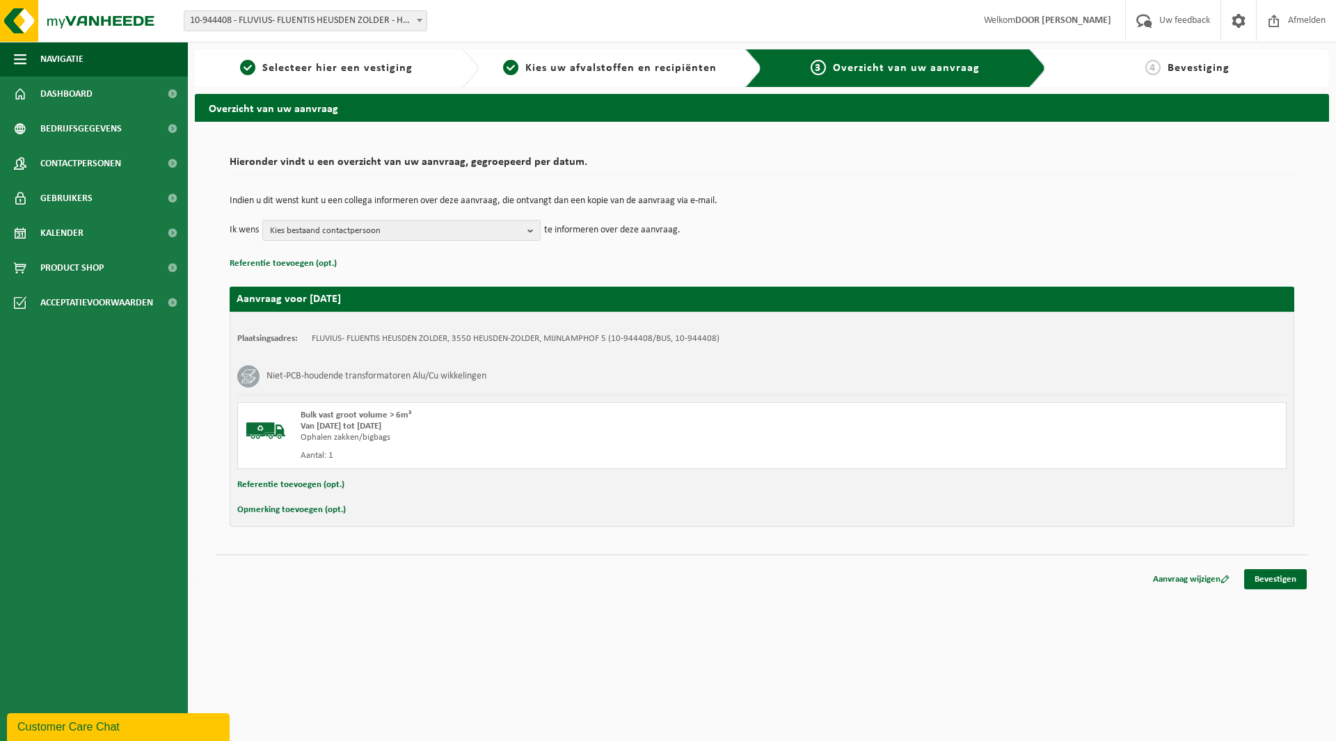
click at [312, 488] on button "Referentie toevoegen (opt.)" at bounding box center [290, 485] width 107 height 18
click at [330, 486] on input "text" at bounding box center [788, 486] width 967 height 21
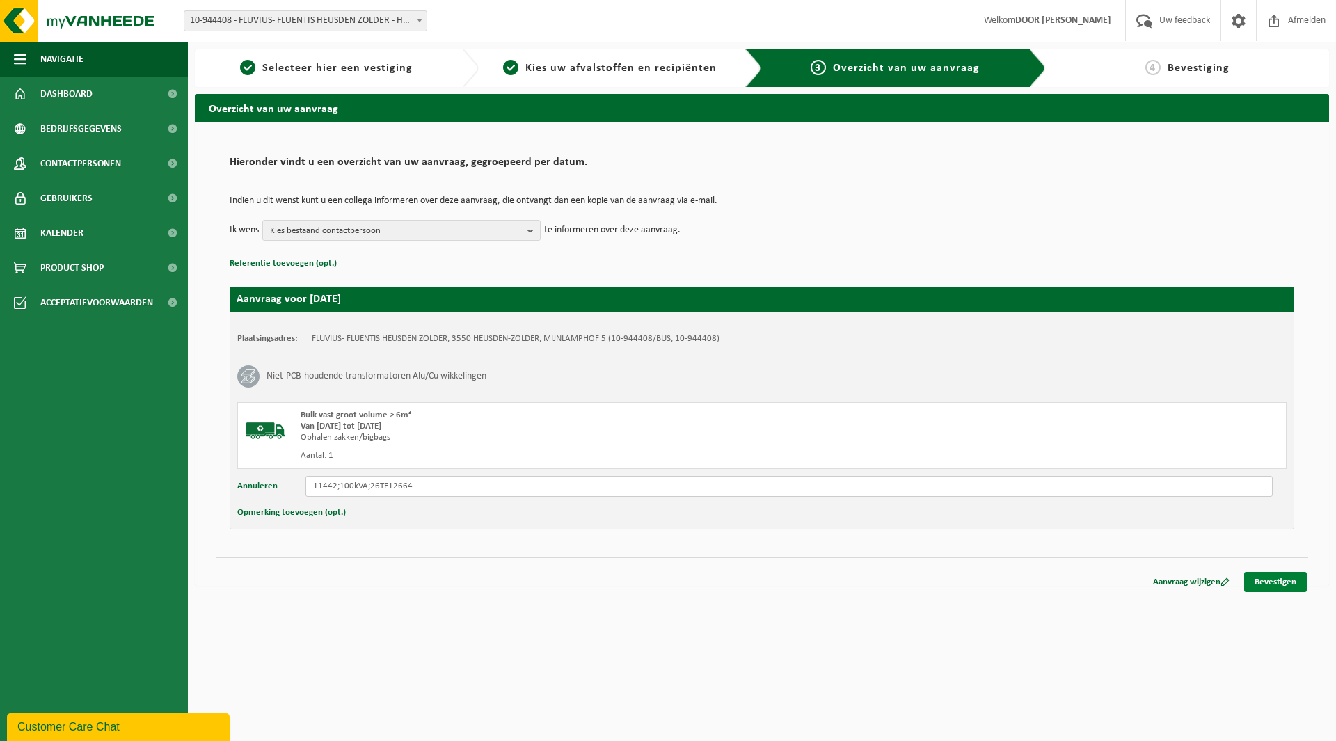
type input "11442;100kVA;26TF12664"
click at [1283, 578] on link "Bevestigen" at bounding box center [1275, 582] width 63 height 20
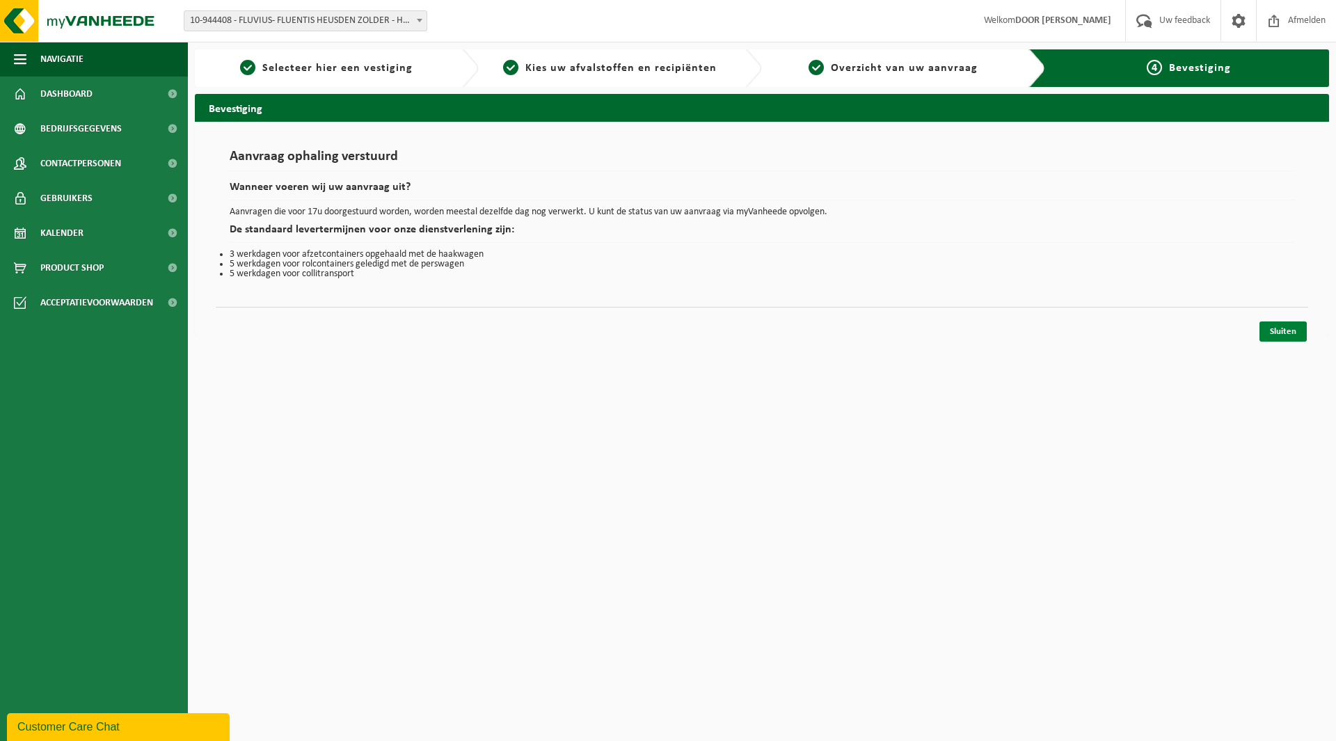
click at [1264, 326] on link "Sluiten" at bounding box center [1282, 331] width 47 height 20
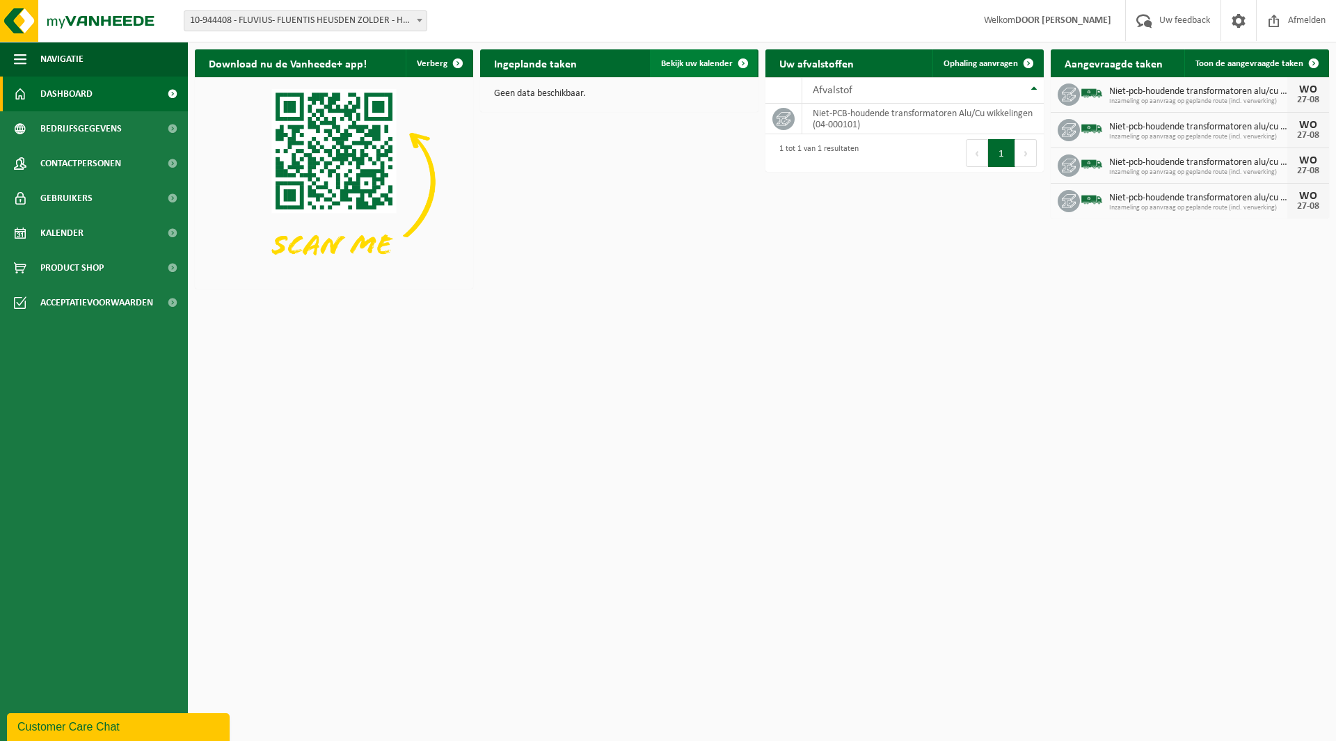
click at [705, 70] on link "Bekijk uw kalender" at bounding box center [703, 63] width 107 height 28
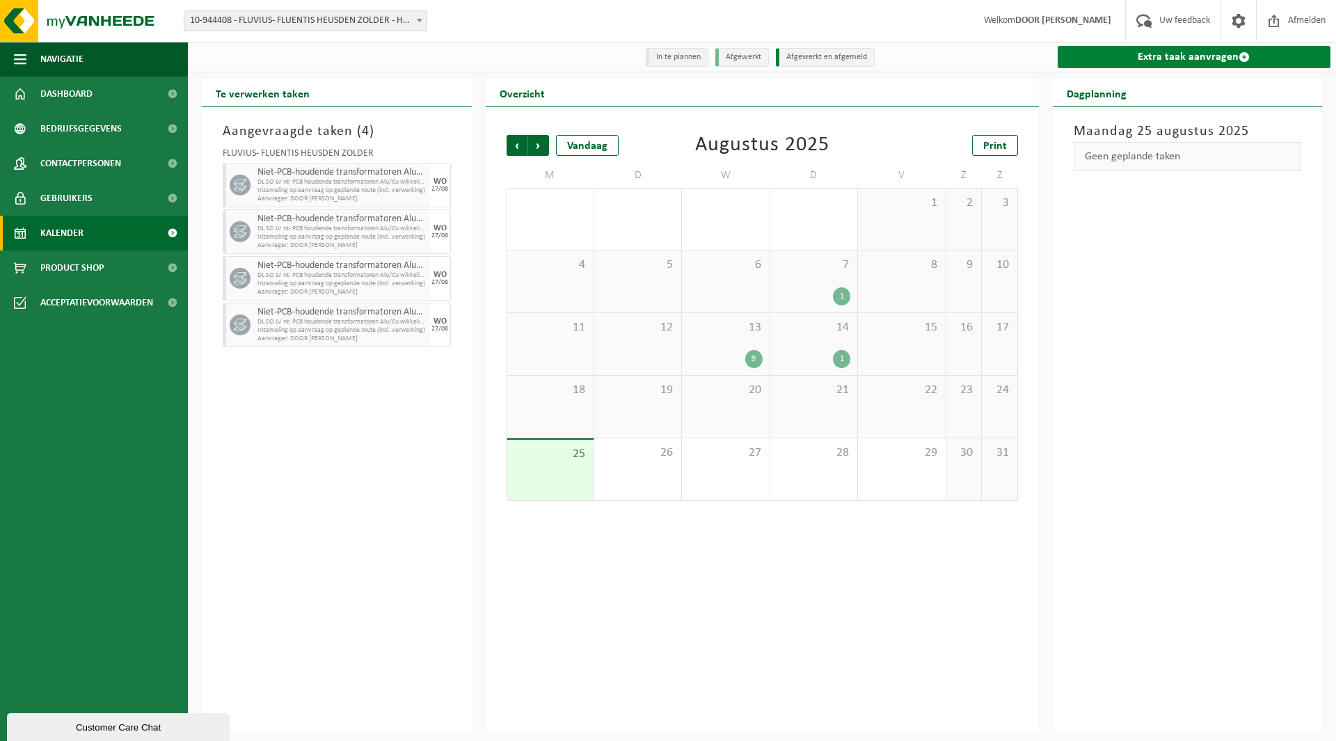
click at [1201, 64] on link "Extra taak aanvragen" at bounding box center [1193, 57] width 273 height 22
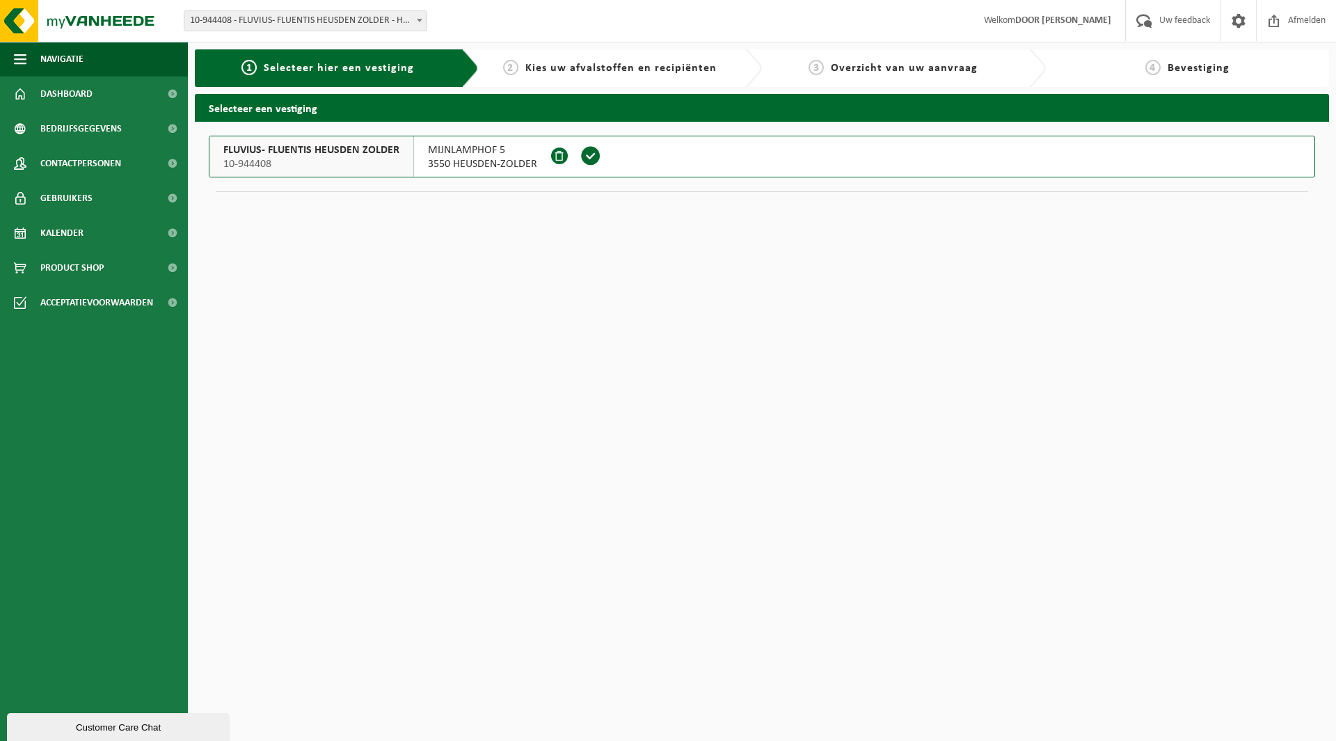
click at [583, 152] on span at bounding box center [590, 155] width 21 height 21
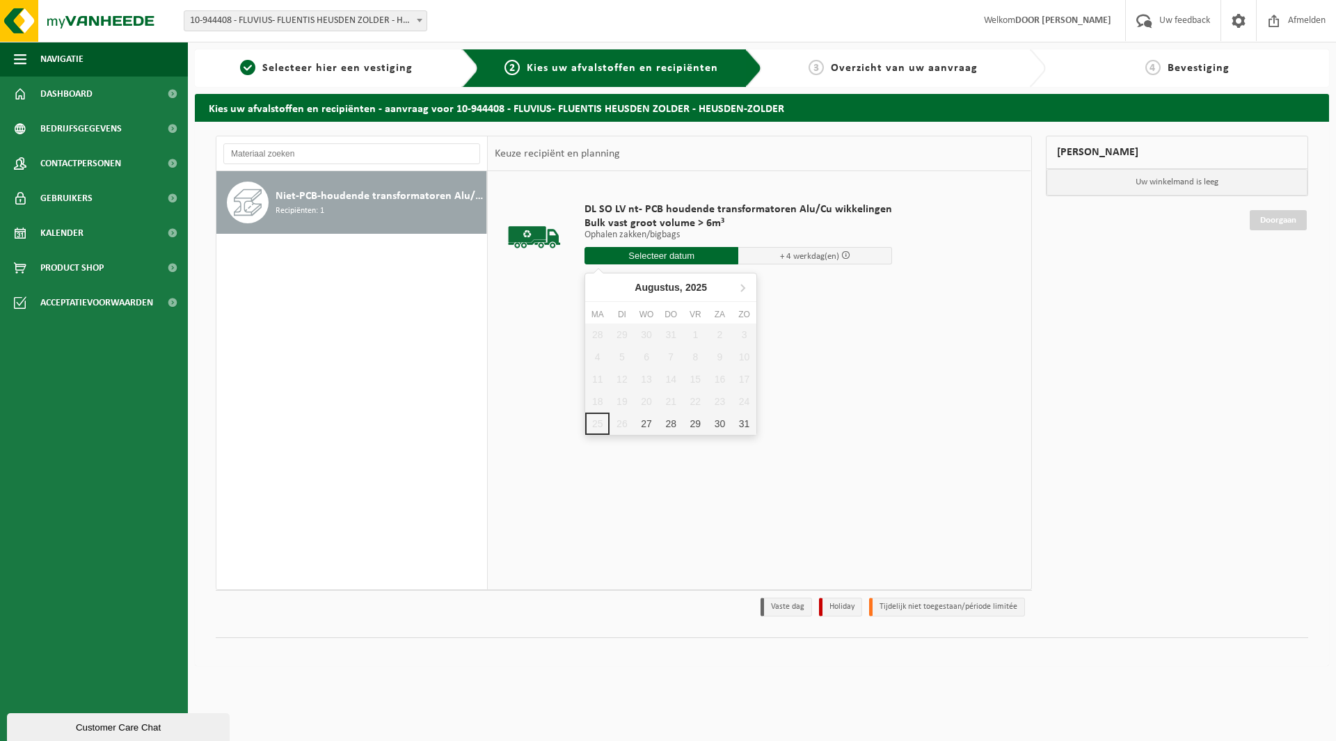
click at [708, 254] on input "text" at bounding box center [661, 255] width 154 height 17
click at [651, 426] on div "27" at bounding box center [646, 424] width 24 height 22
type input "Van 2025-08-27"
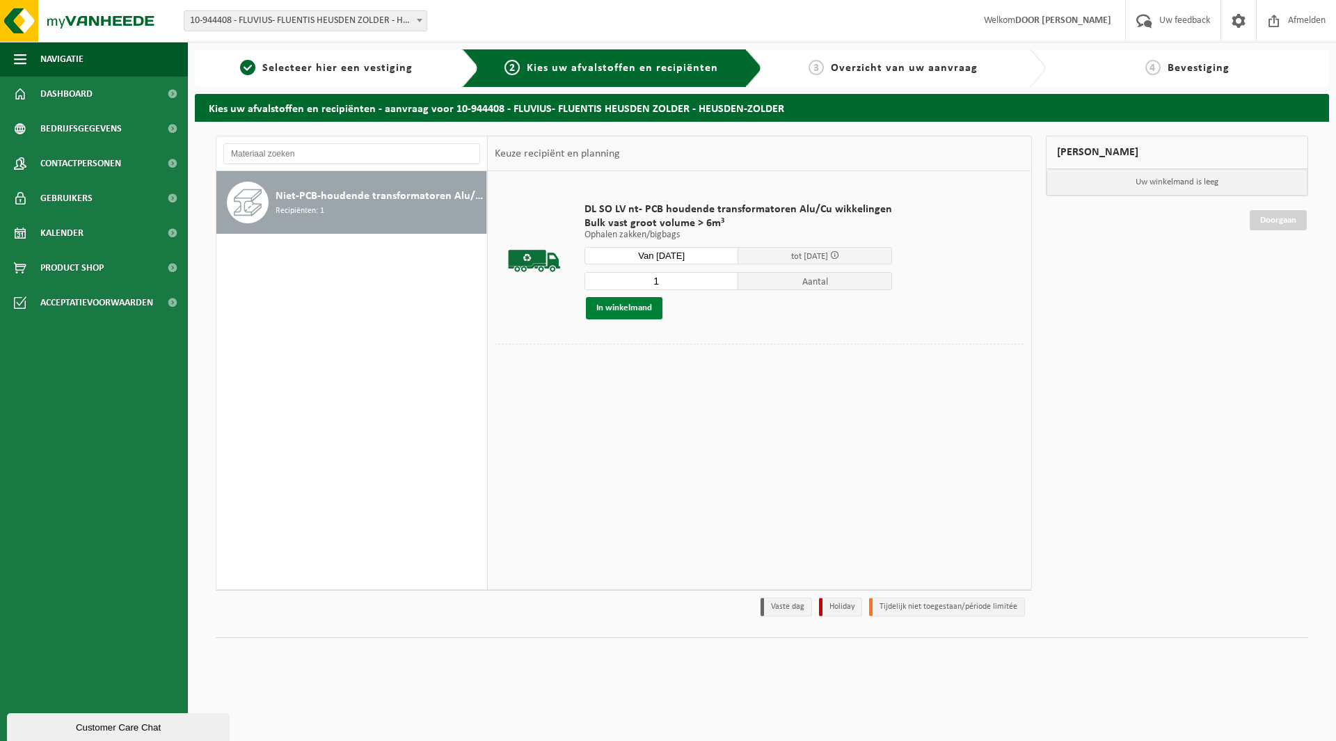
click at [621, 304] on button "In winkelmand" at bounding box center [624, 308] width 77 height 22
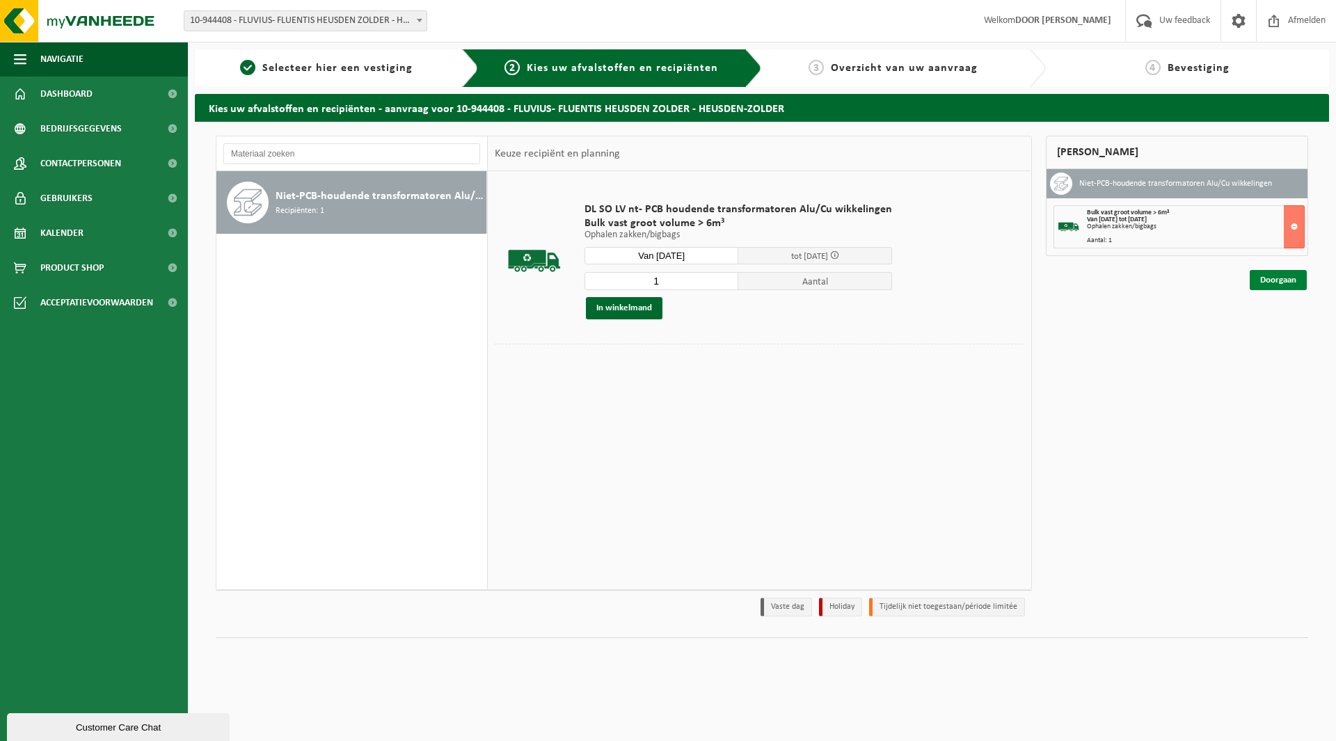
click at [1274, 280] on link "Doorgaan" at bounding box center [1277, 280] width 57 height 20
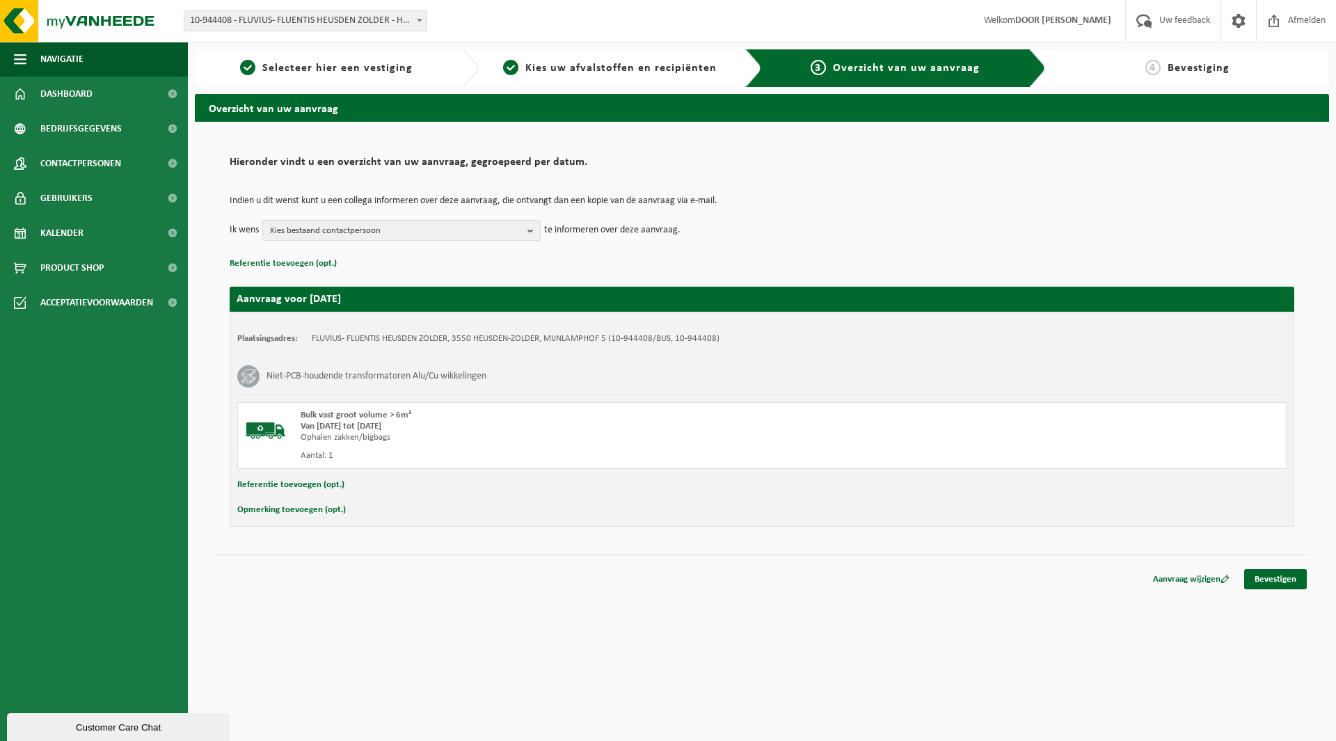
click at [303, 482] on button "Referentie toevoegen (opt.)" at bounding box center [290, 485] width 107 height 18
click at [355, 492] on input "text" at bounding box center [788, 486] width 967 height 21
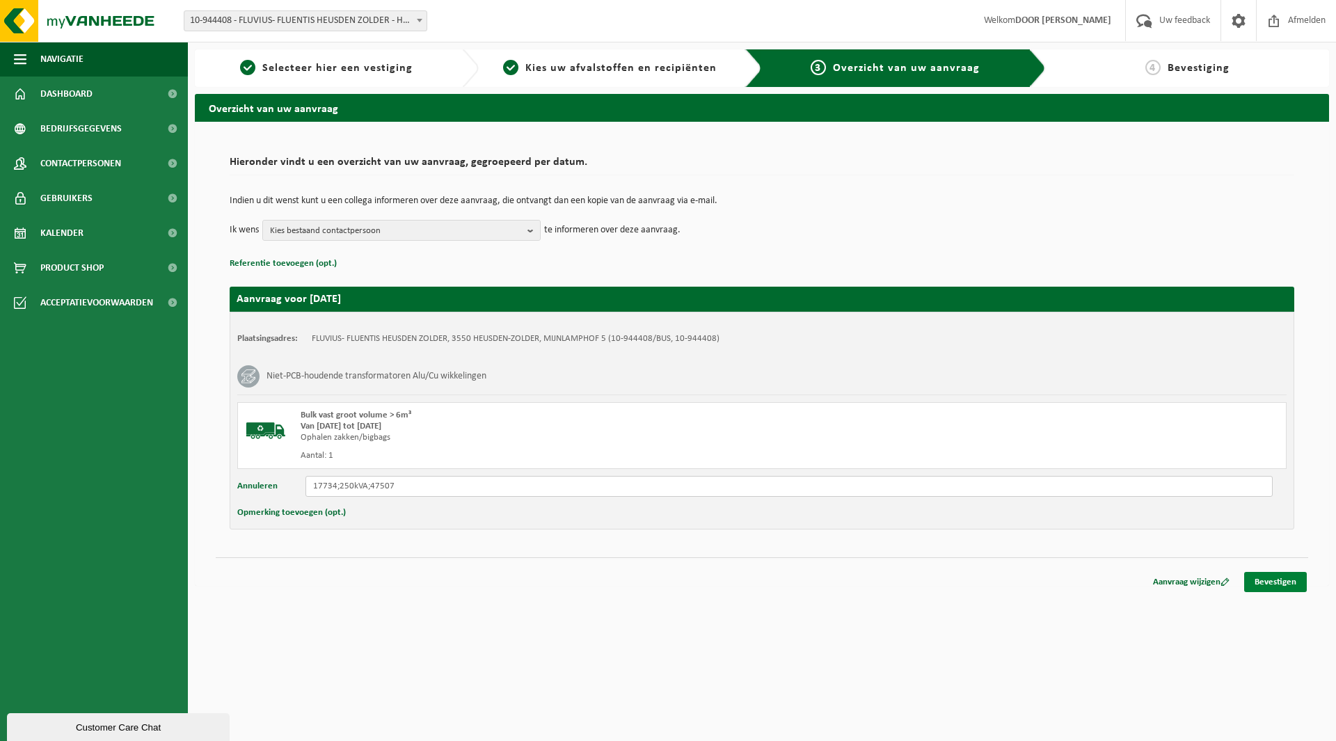
type input "17734;250kVA;47507"
click at [1265, 581] on link "Bevestigen" at bounding box center [1275, 582] width 63 height 20
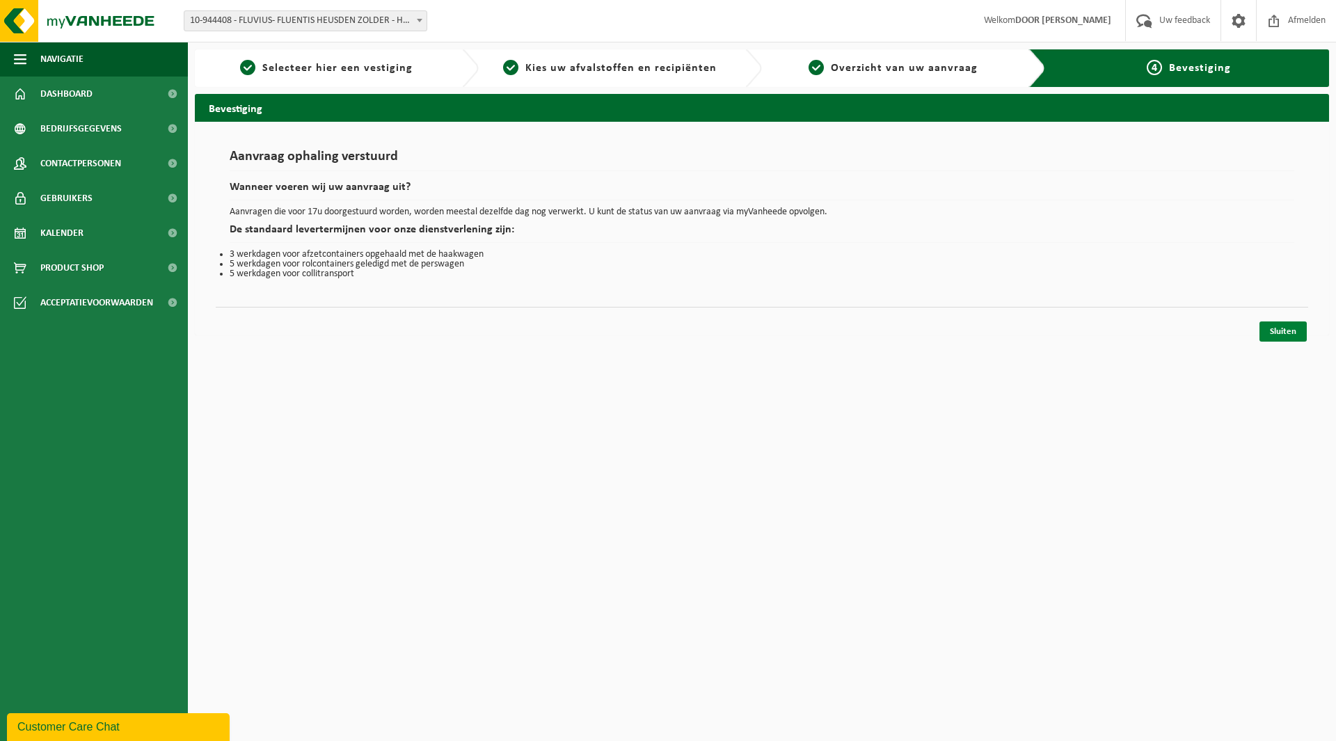
click at [1277, 333] on link "Sluiten" at bounding box center [1282, 331] width 47 height 20
